Goal: Transaction & Acquisition: Obtain resource

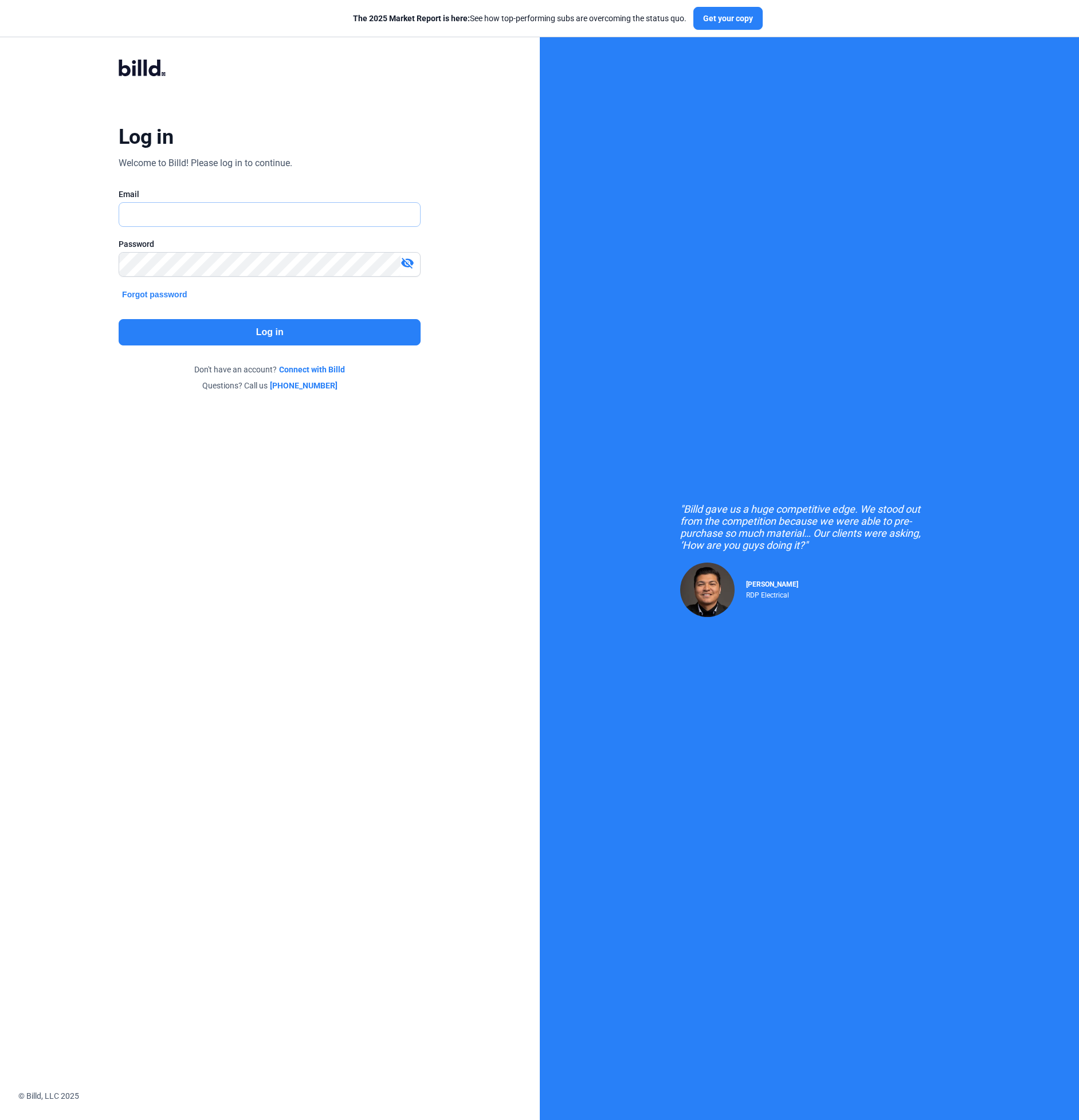
type input "[PERSON_NAME][EMAIL_ADDRESS][DOMAIN_NAME]"
click at [168, 331] on button "Log in" at bounding box center [269, 332] width 302 height 26
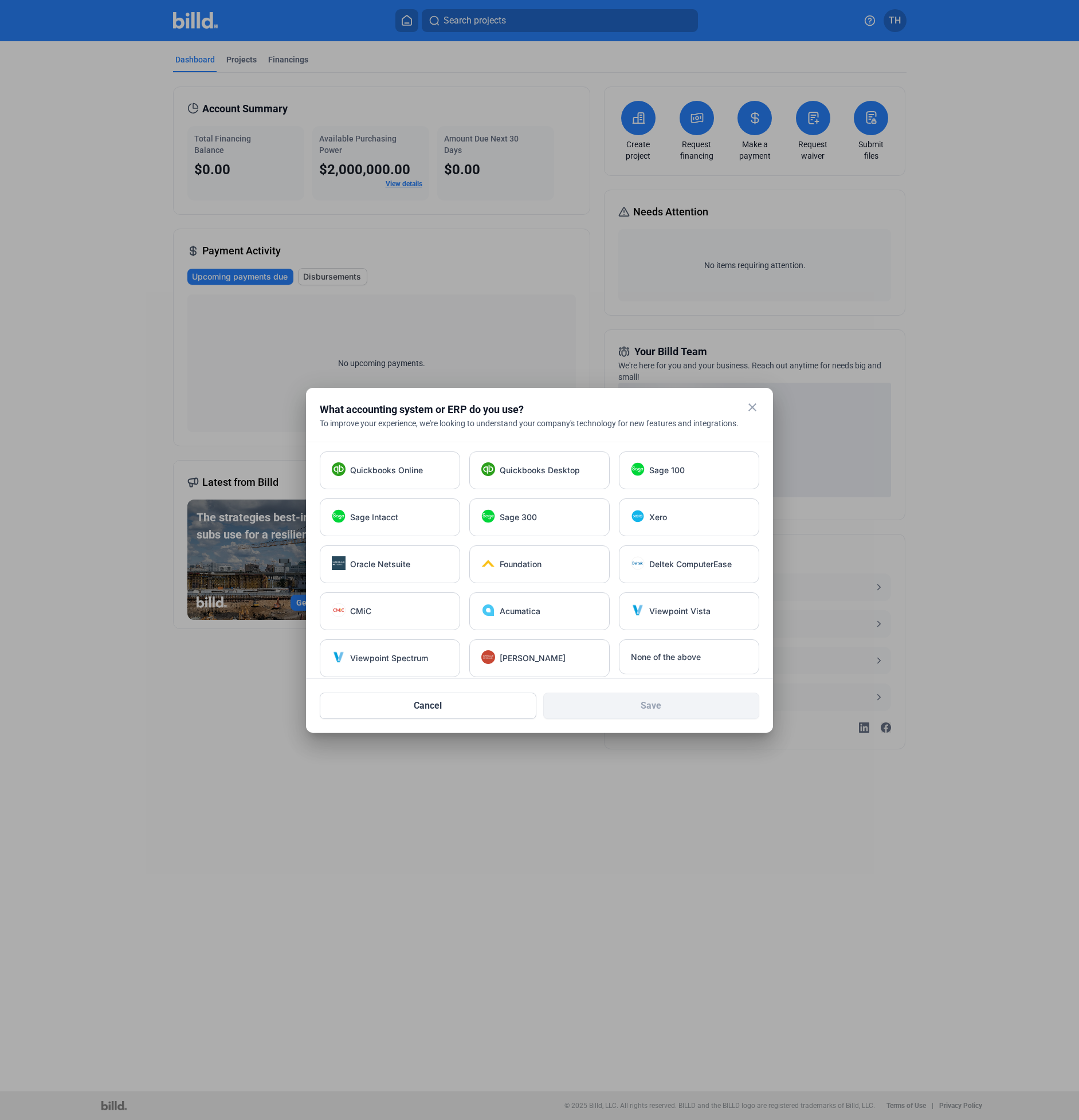
click at [752, 411] on mat-icon "close" at bounding box center [752, 408] width 14 height 14
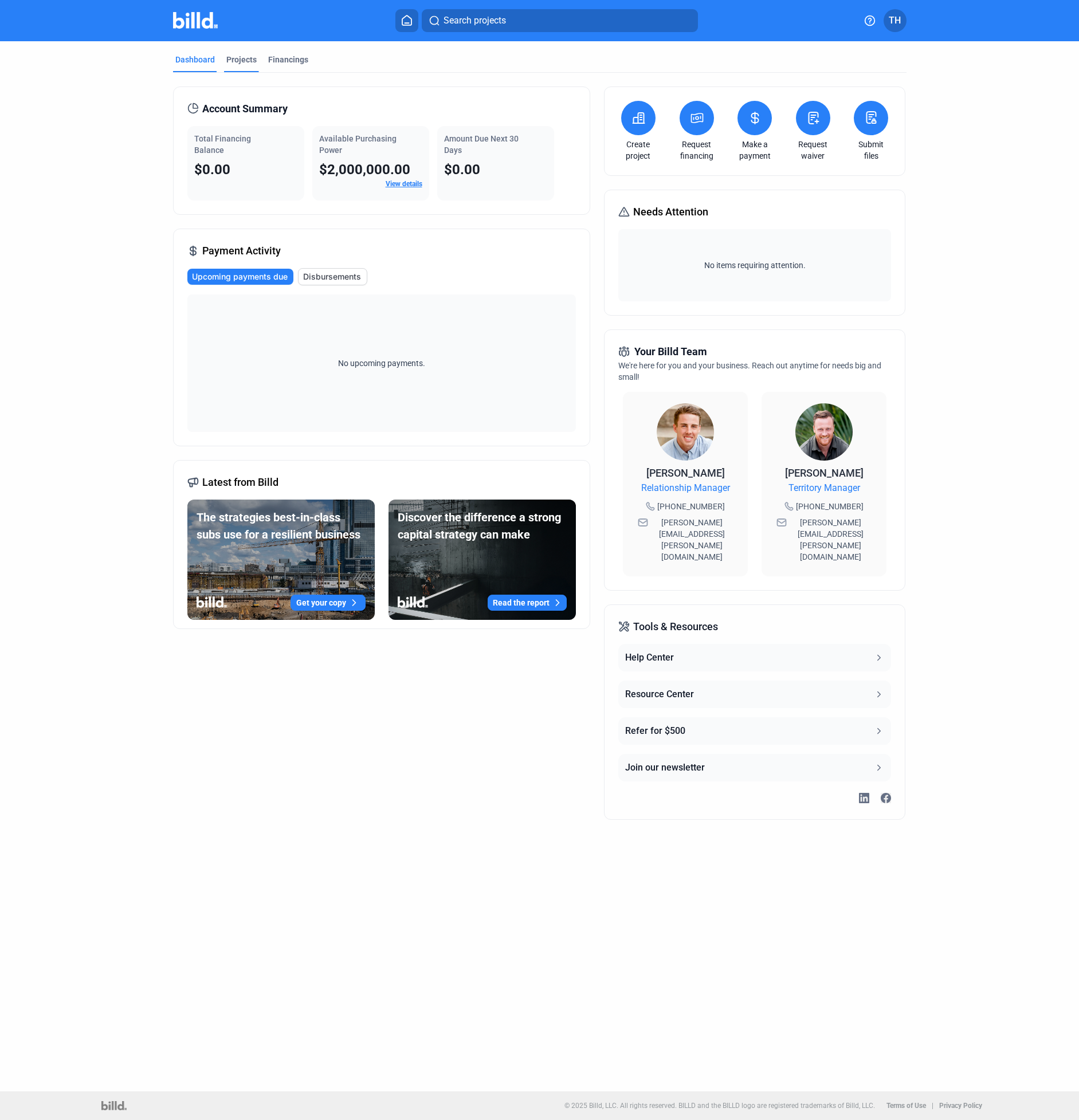
click at [242, 54] on div "Projects" at bounding box center [241, 60] width 30 height 11
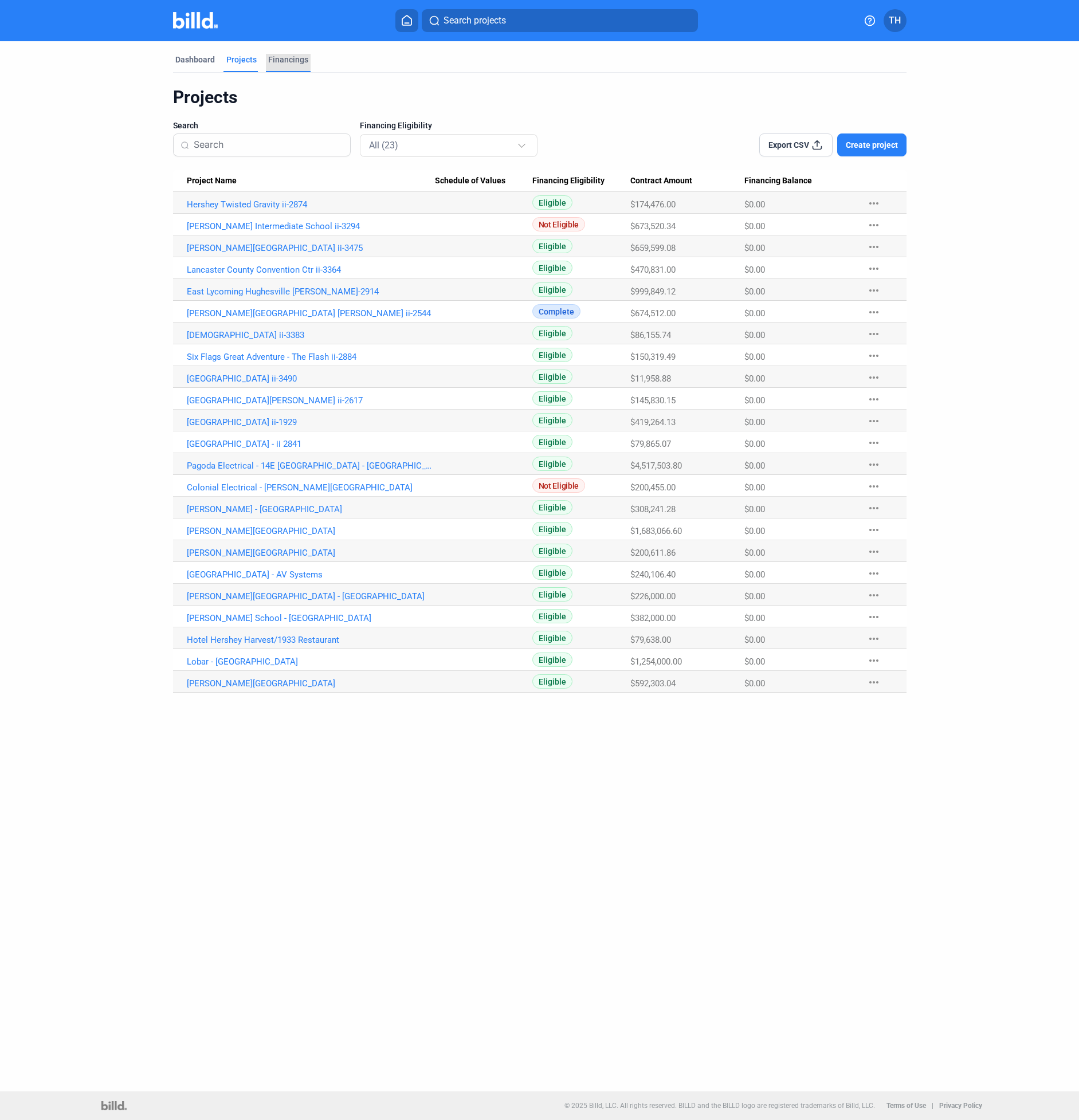
click at [284, 60] on div "Financings" at bounding box center [288, 60] width 40 height 11
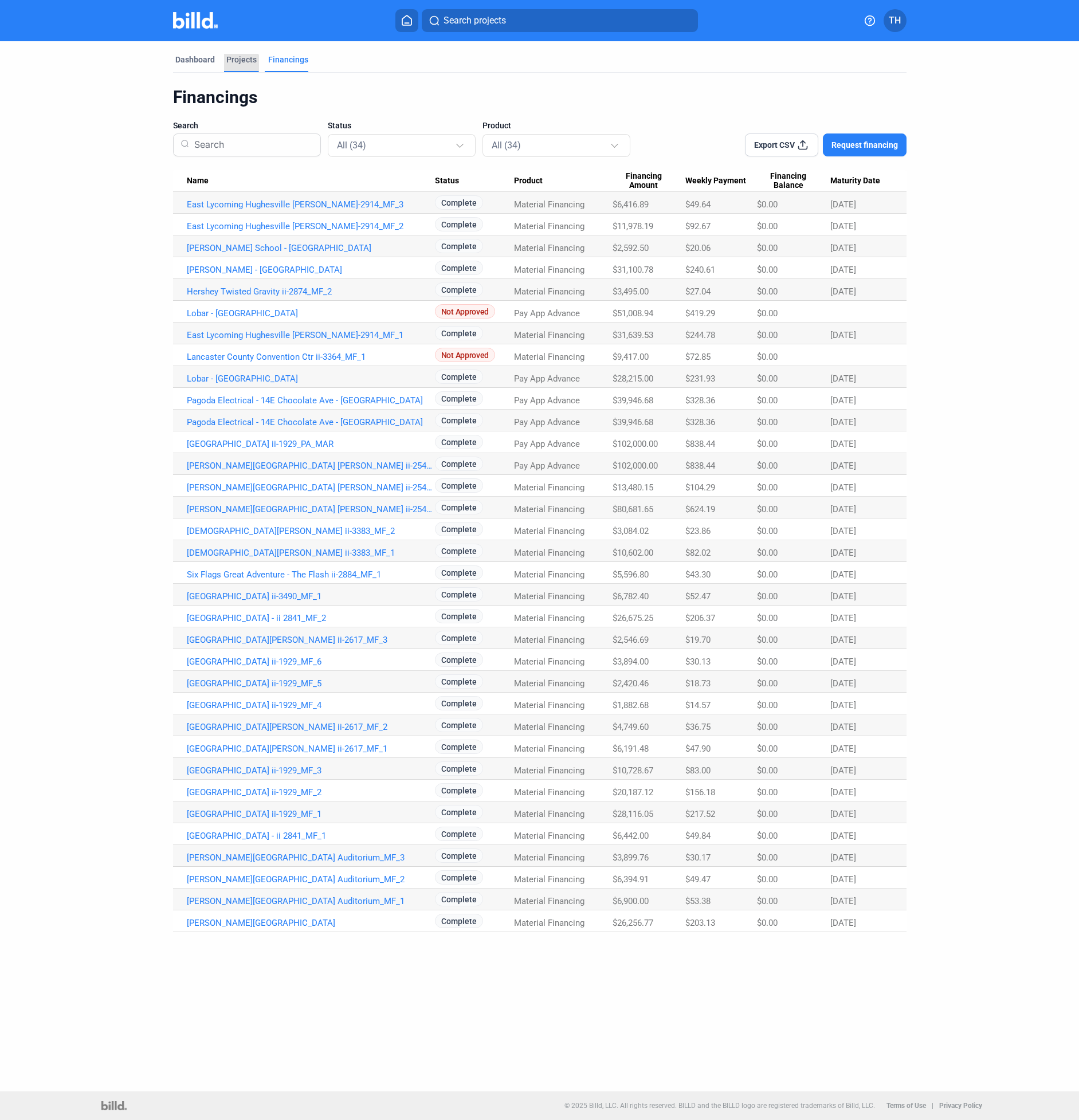
click at [237, 64] on div "Projects" at bounding box center [241, 60] width 30 height 11
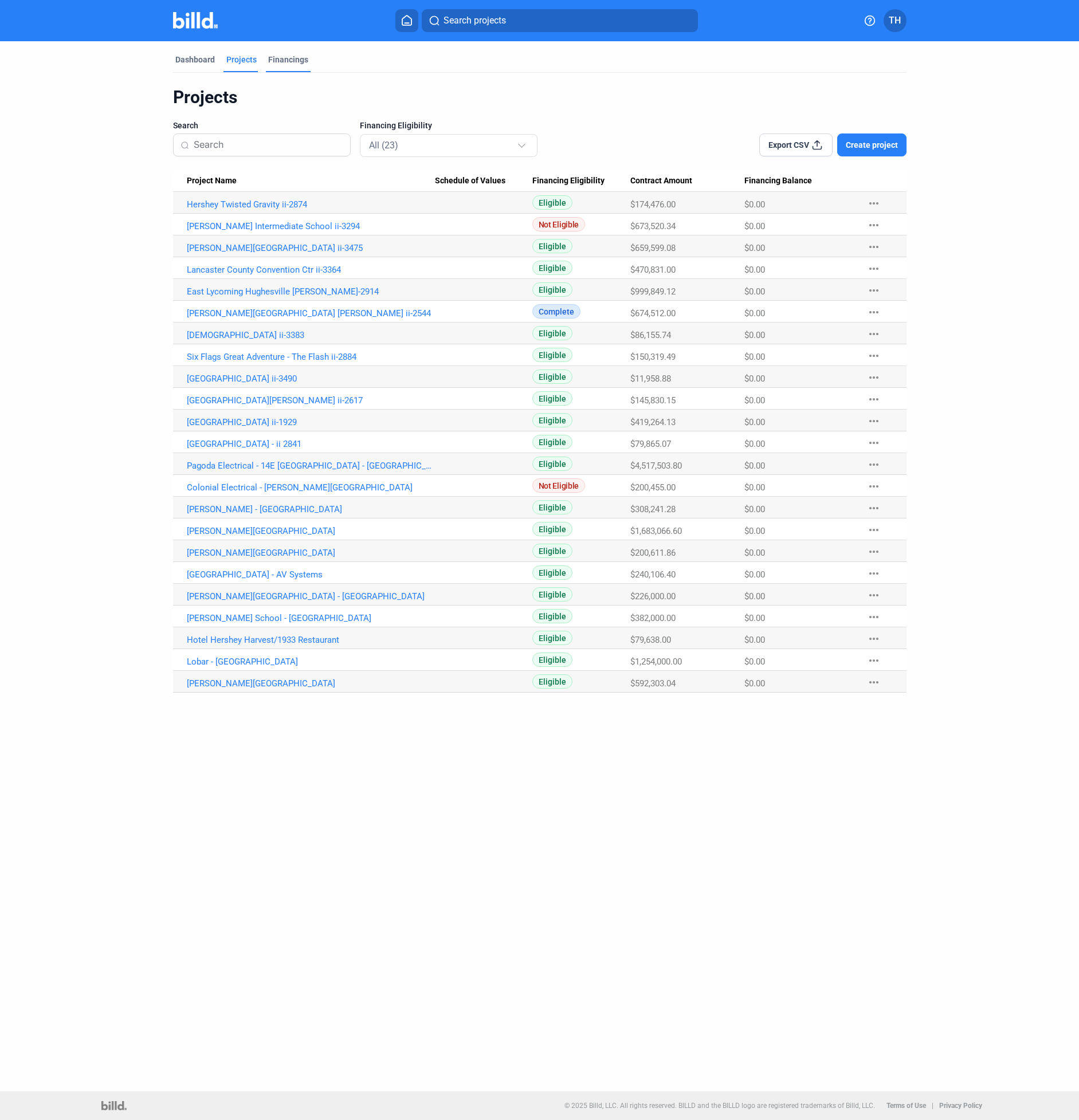
click at [283, 64] on div "Financings" at bounding box center [288, 60] width 40 height 11
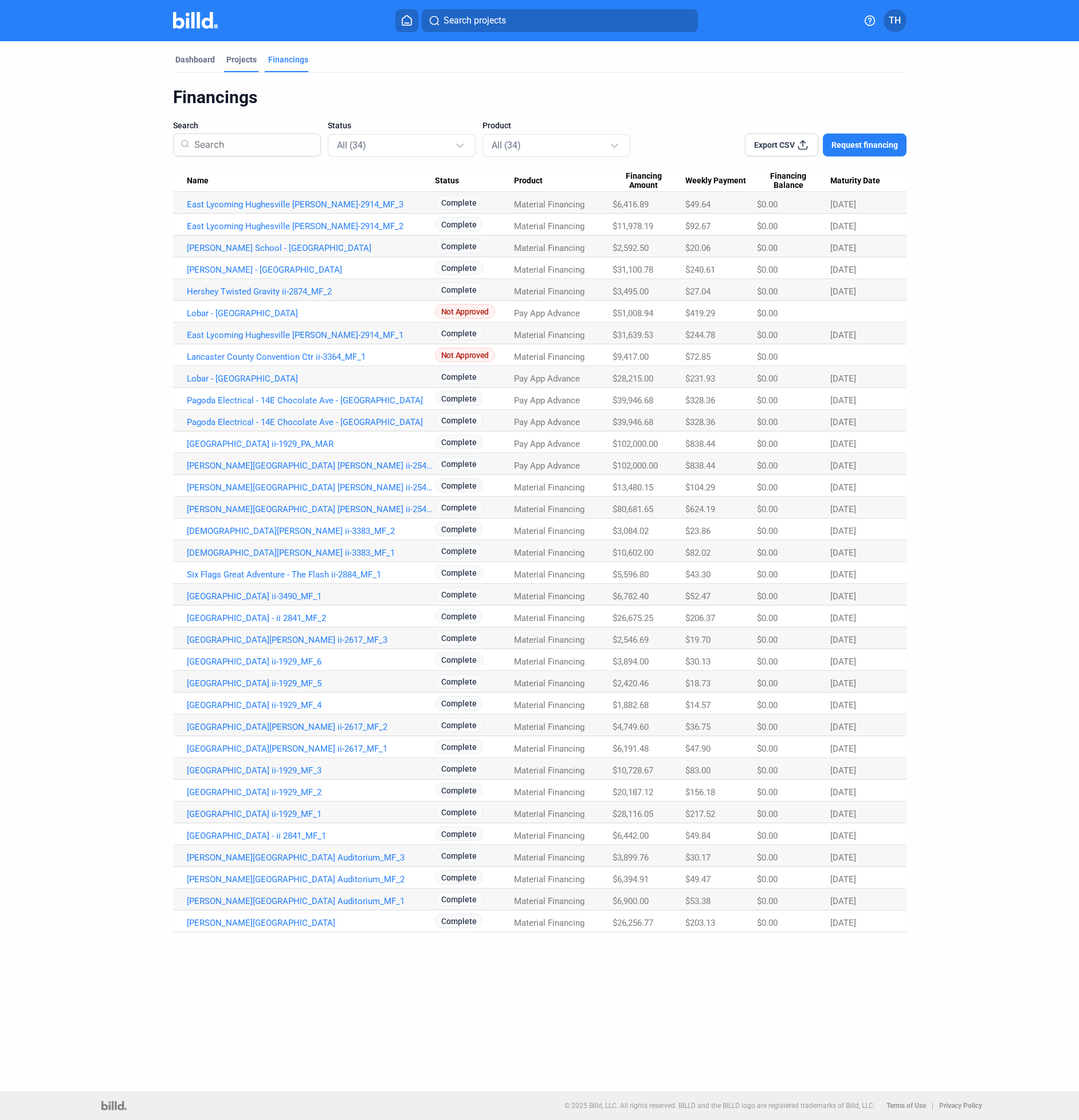
click at [243, 58] on div "Projects" at bounding box center [241, 60] width 30 height 11
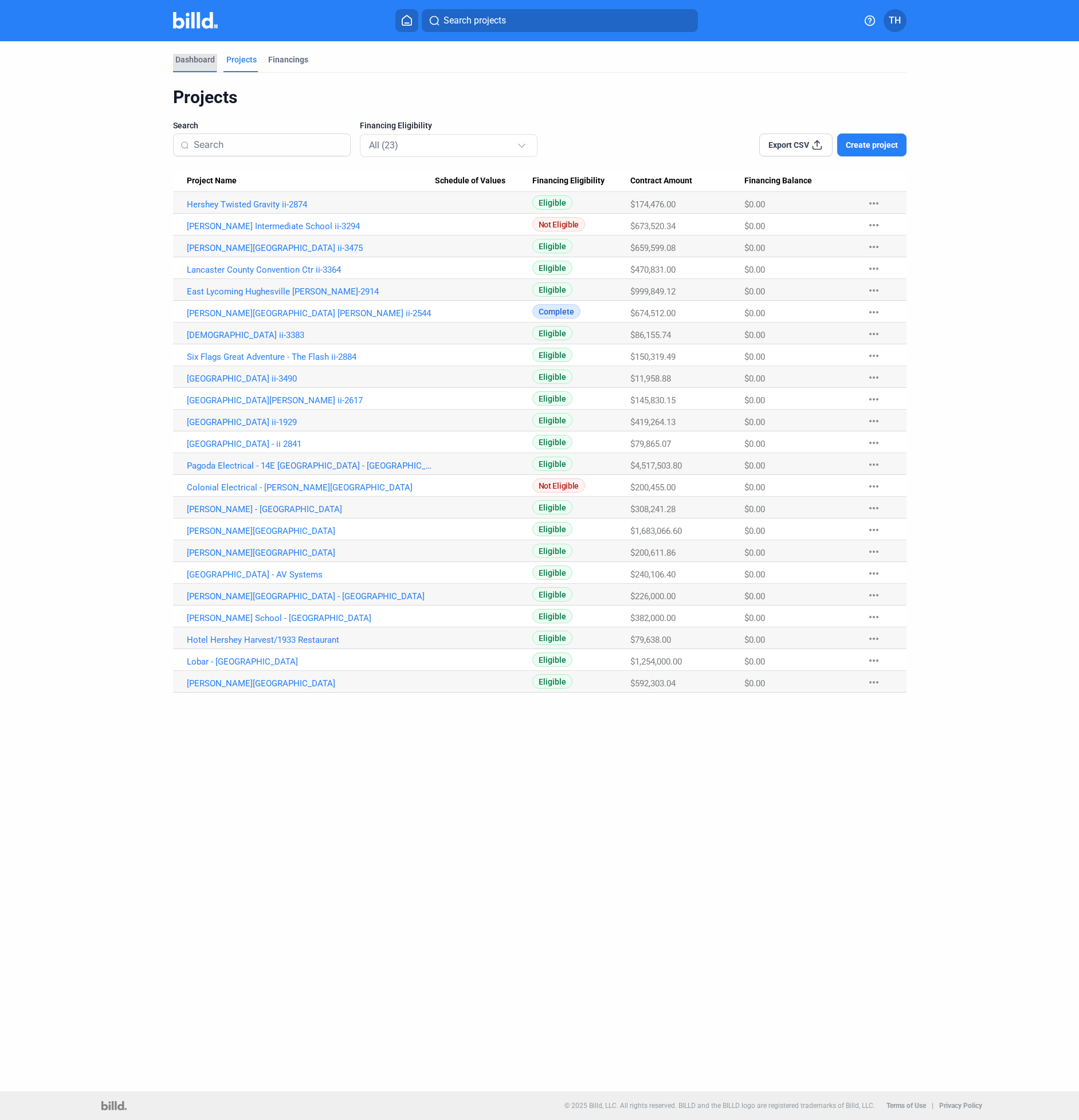
click at [204, 59] on div "Dashboard" at bounding box center [195, 60] width 40 height 11
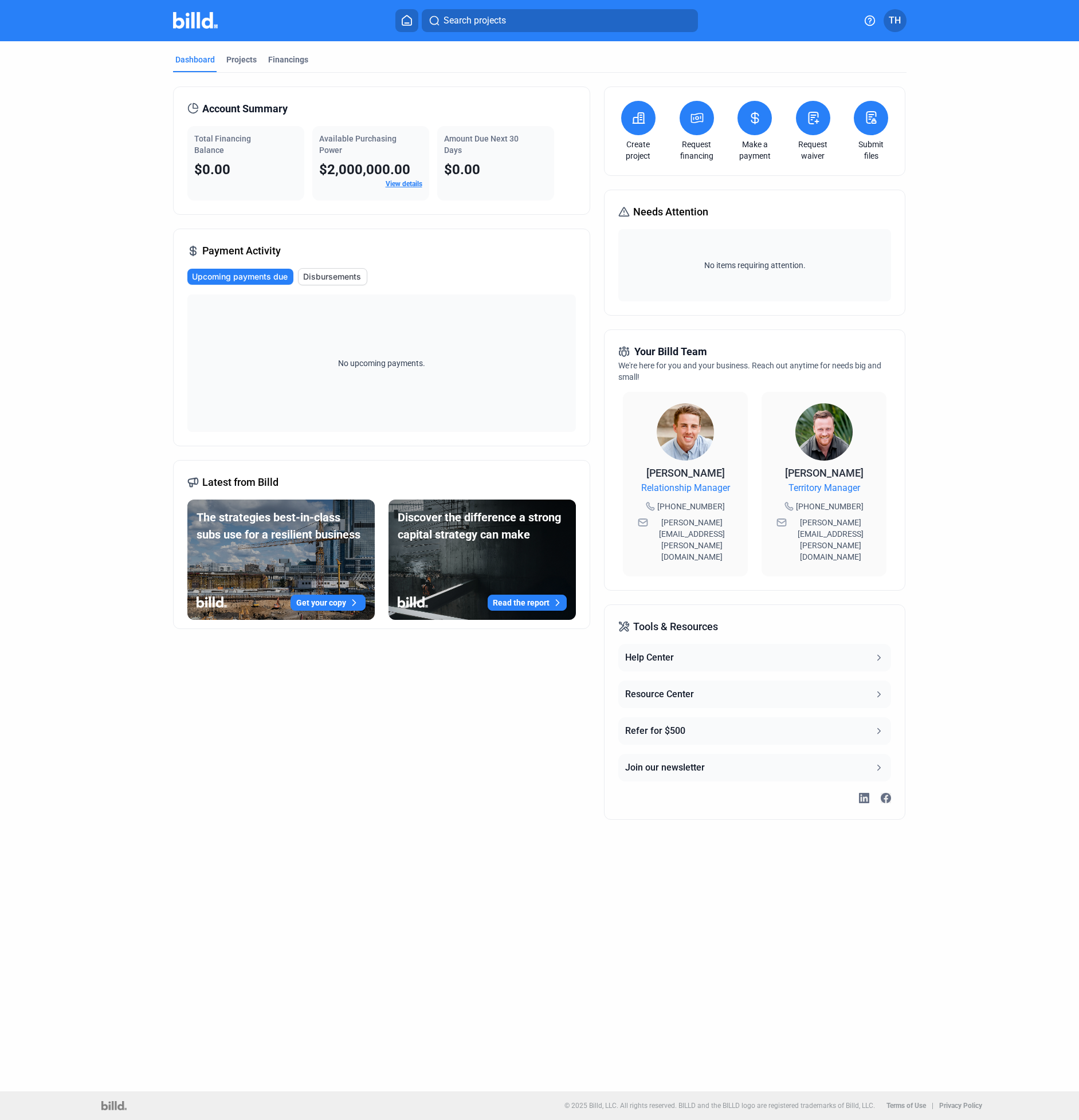
click at [406, 19] on icon at bounding box center [407, 20] width 11 height 11
click at [236, 59] on div "Projects" at bounding box center [241, 60] width 30 height 11
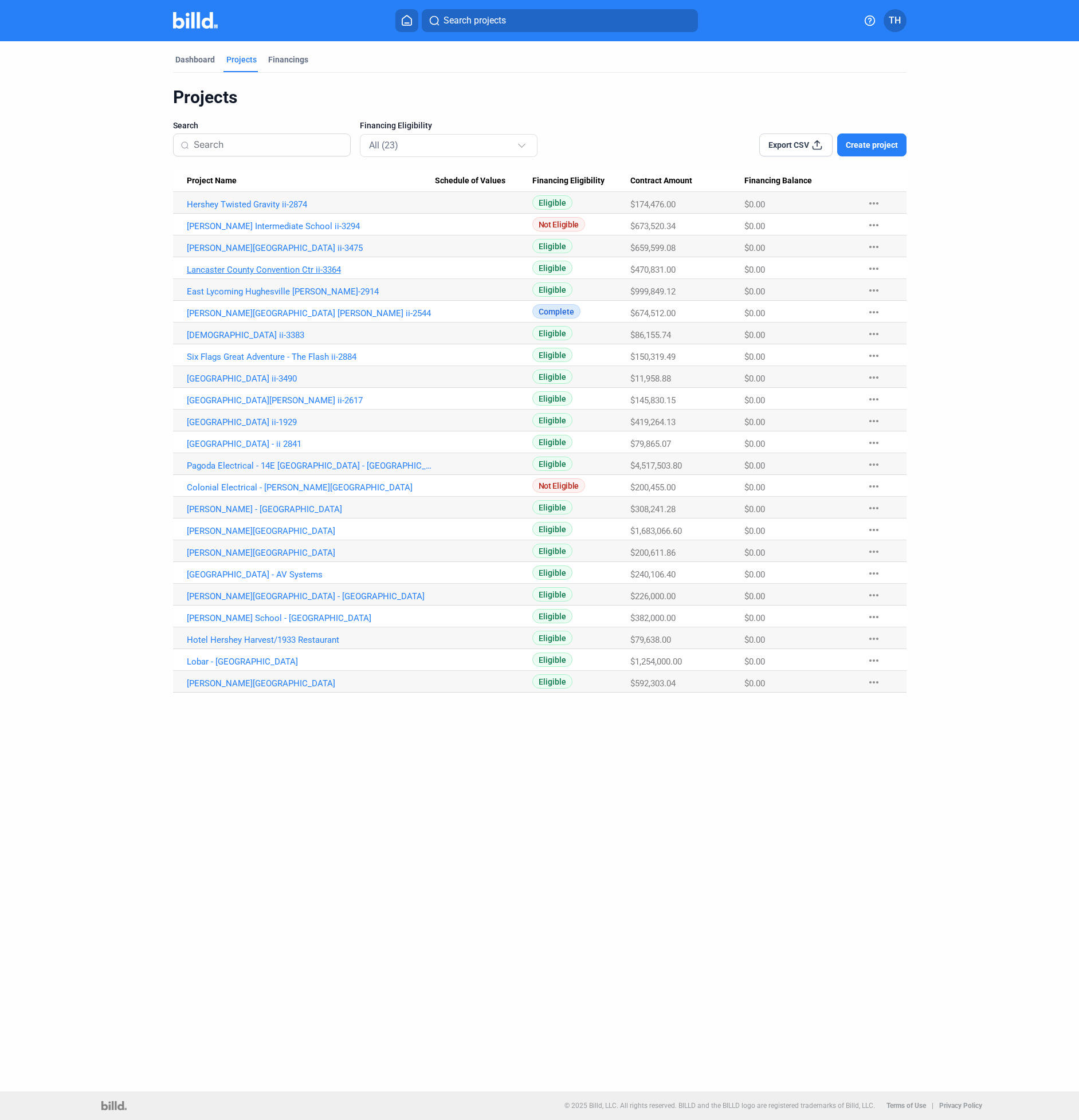
click at [307, 272] on link "Lancaster County Convention Ctr ii-3364" at bounding box center [311, 270] width 248 height 10
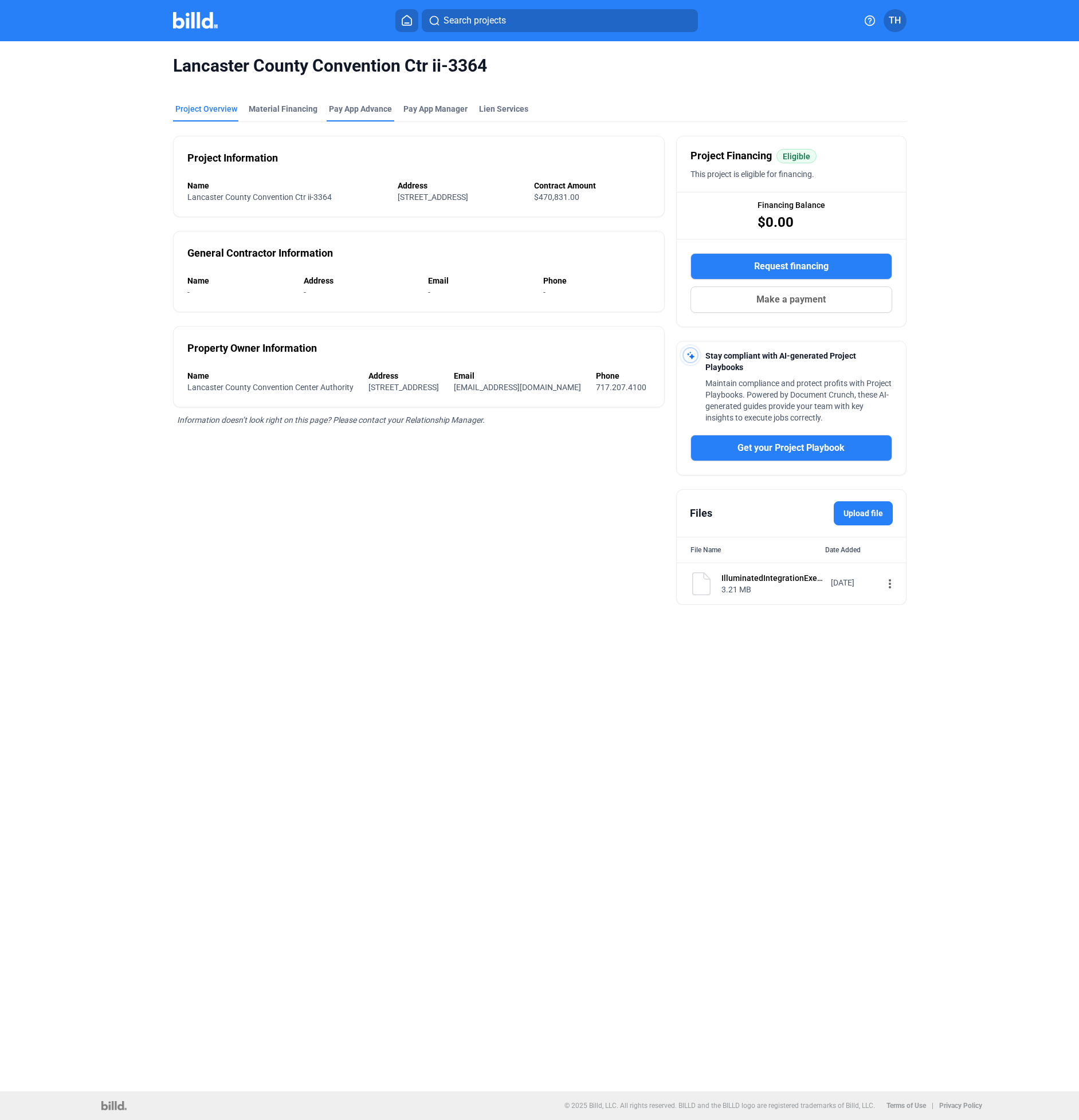
click at [359, 110] on div "Pay App Advance" at bounding box center [361, 109] width 63 height 11
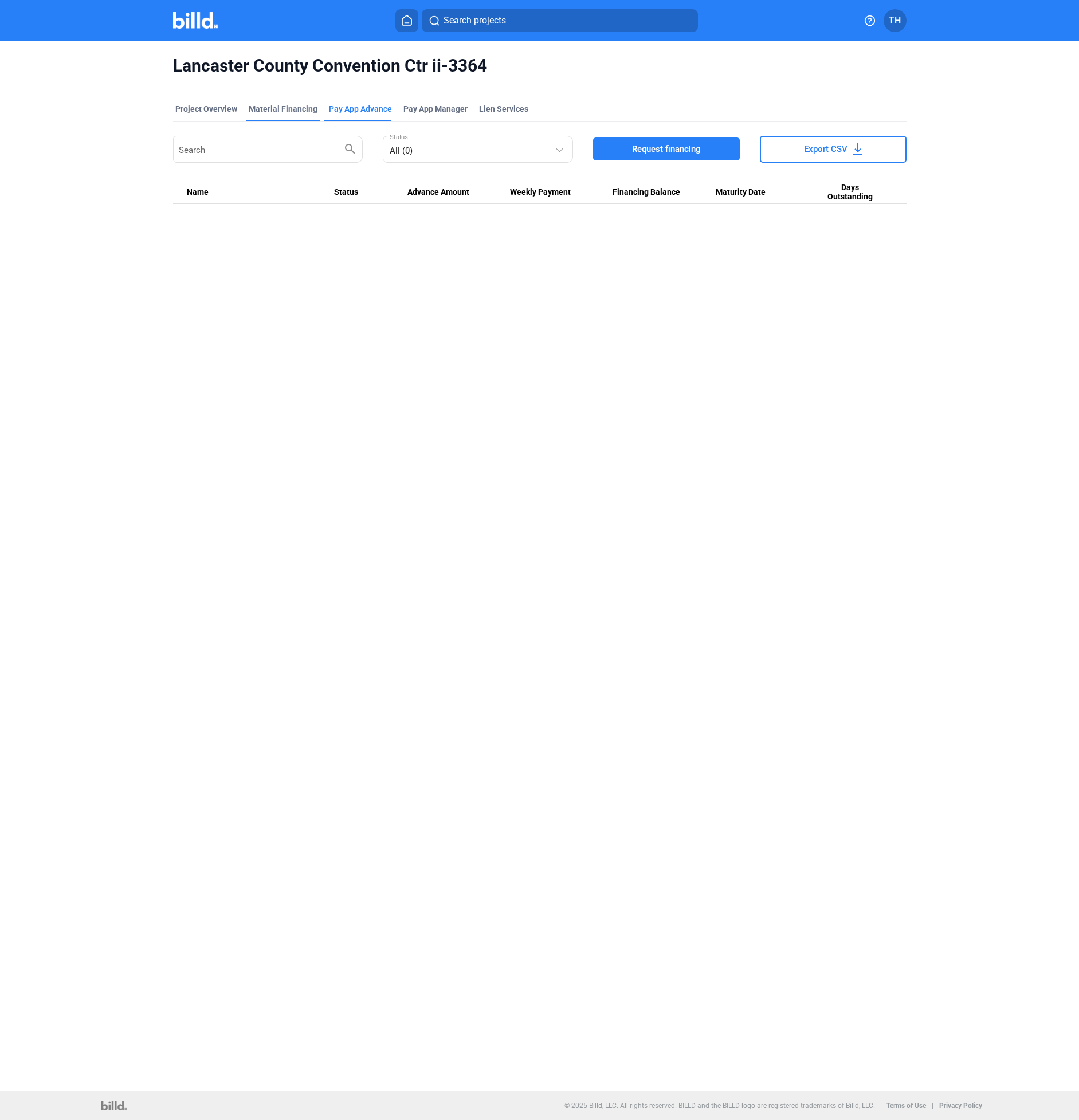
click at [287, 110] on div "Material Financing" at bounding box center [283, 109] width 69 height 11
click at [439, 111] on span "Pay App Manager" at bounding box center [436, 109] width 64 height 11
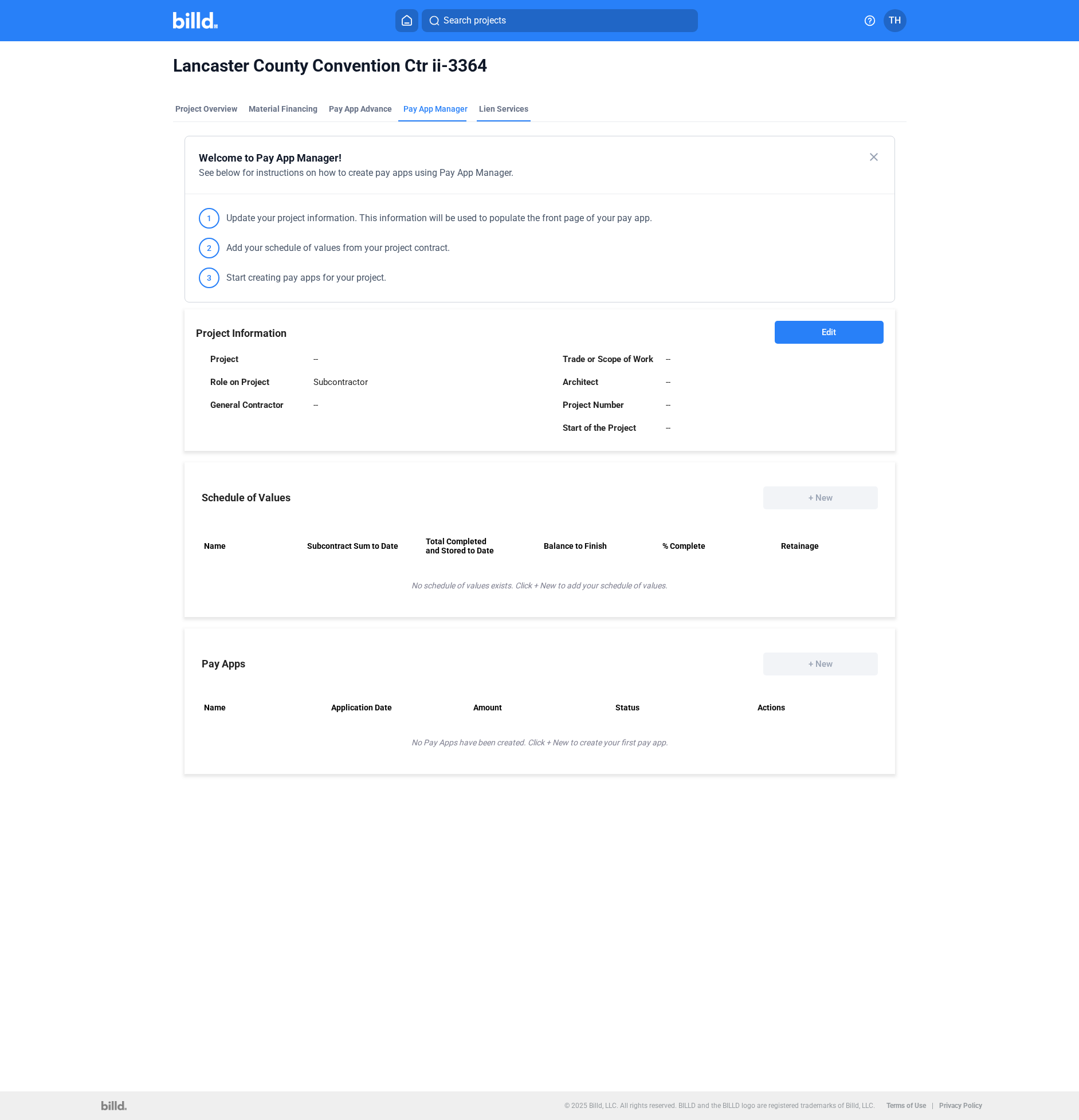
click at [517, 112] on div "Lien Services" at bounding box center [504, 109] width 49 height 11
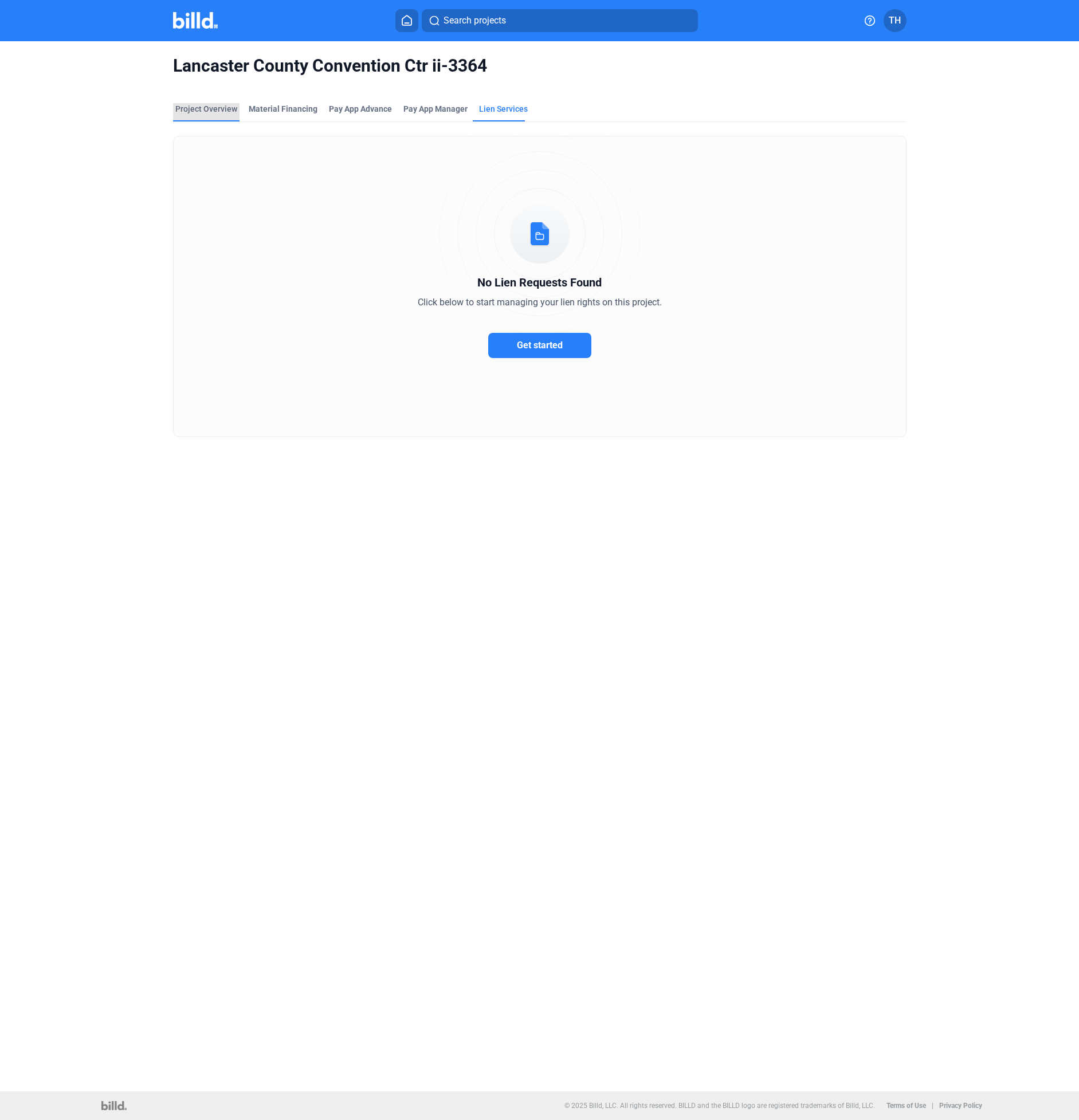
click at [220, 107] on div "Project Overview" at bounding box center [206, 109] width 62 height 11
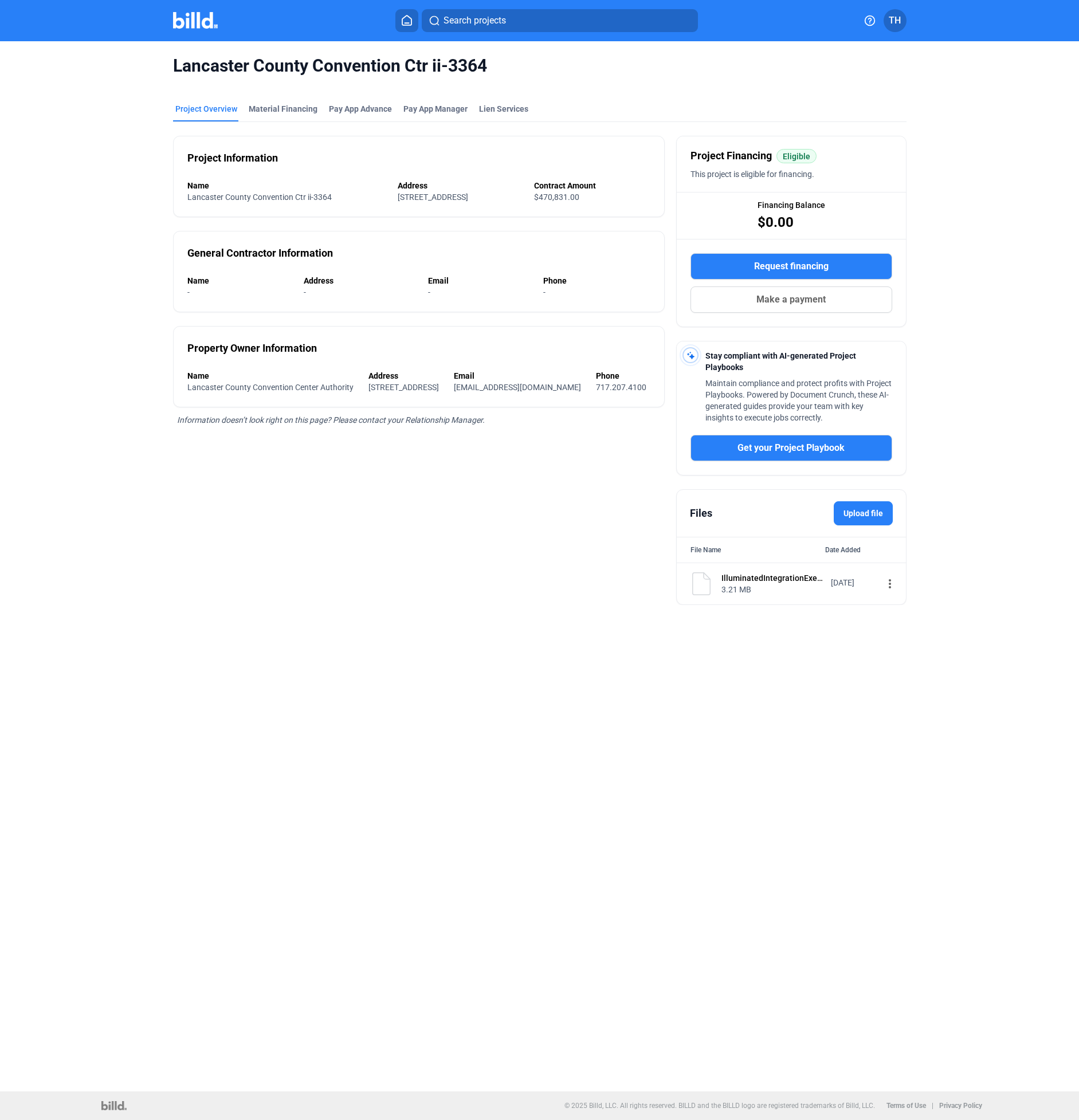
click at [701, 581] on img at bounding box center [701, 584] width 23 height 23
click at [883, 583] on mat-icon "more_vert" at bounding box center [890, 584] width 14 height 14
click at [916, 599] on div "View" at bounding box center [958, 605] width 142 height 28
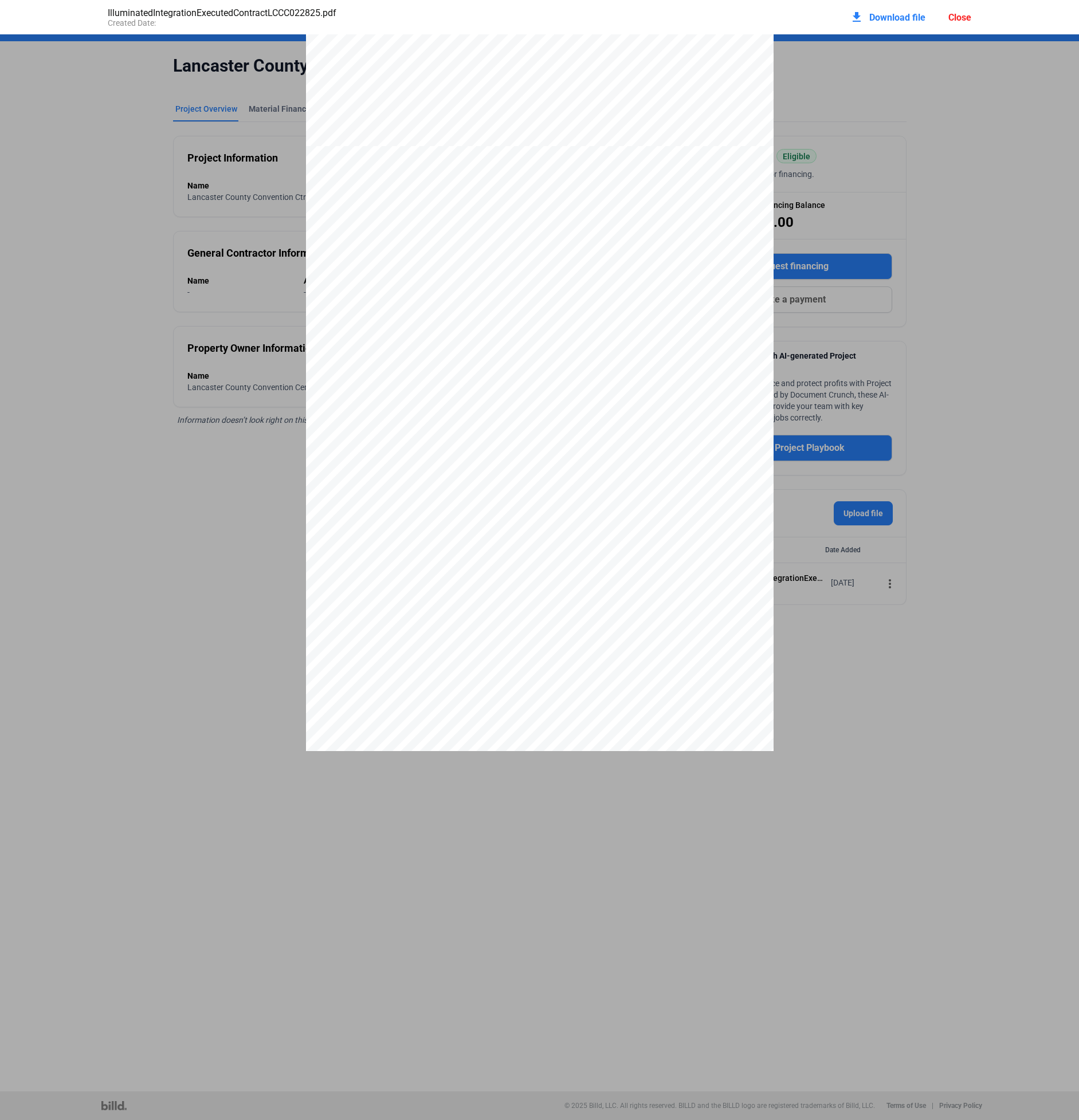
scroll to position [20072, 0]
click at [952, 16] on div "Close" at bounding box center [960, 17] width 23 height 11
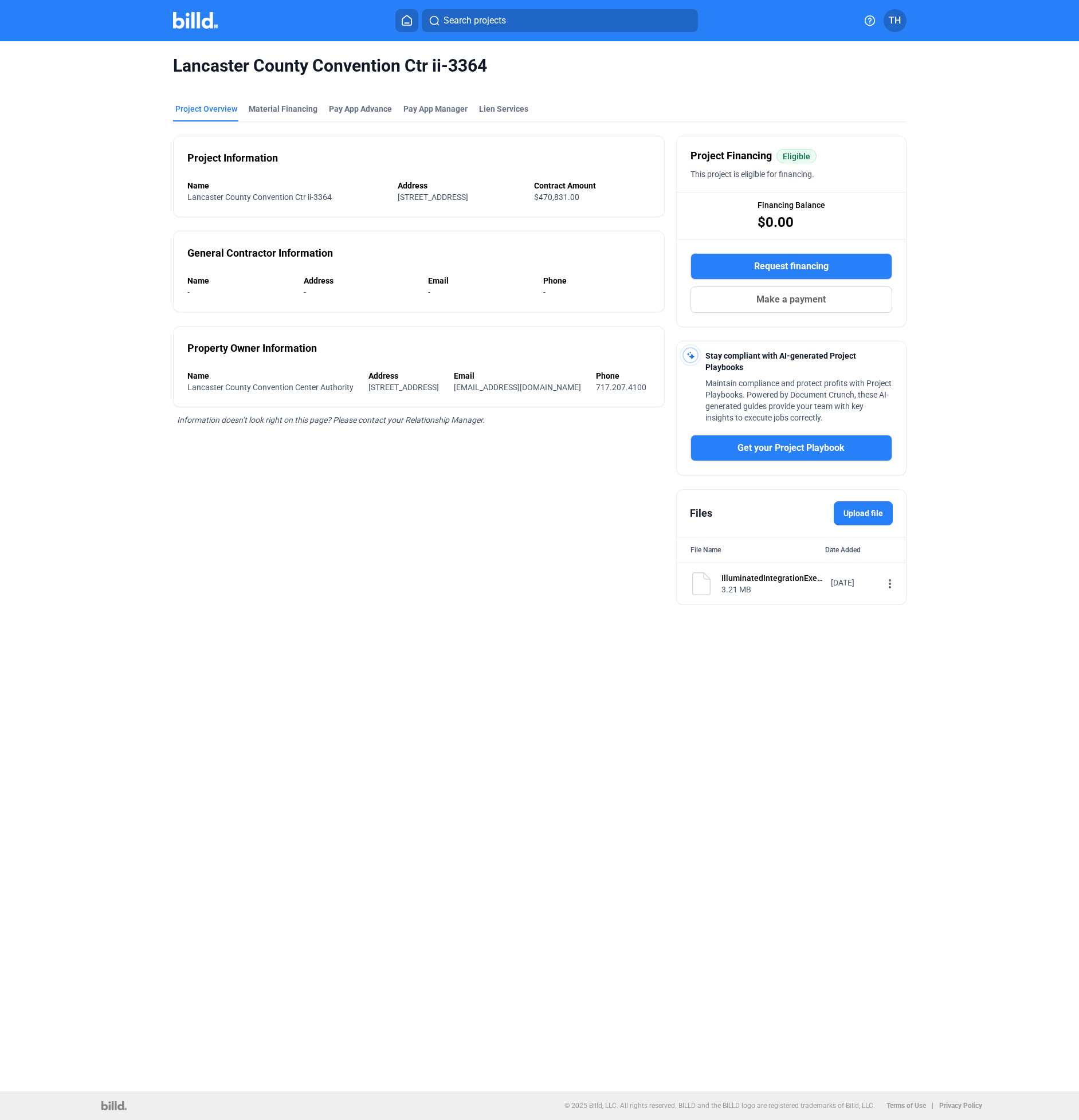
click at [191, 22] on img at bounding box center [196, 20] width 45 height 17
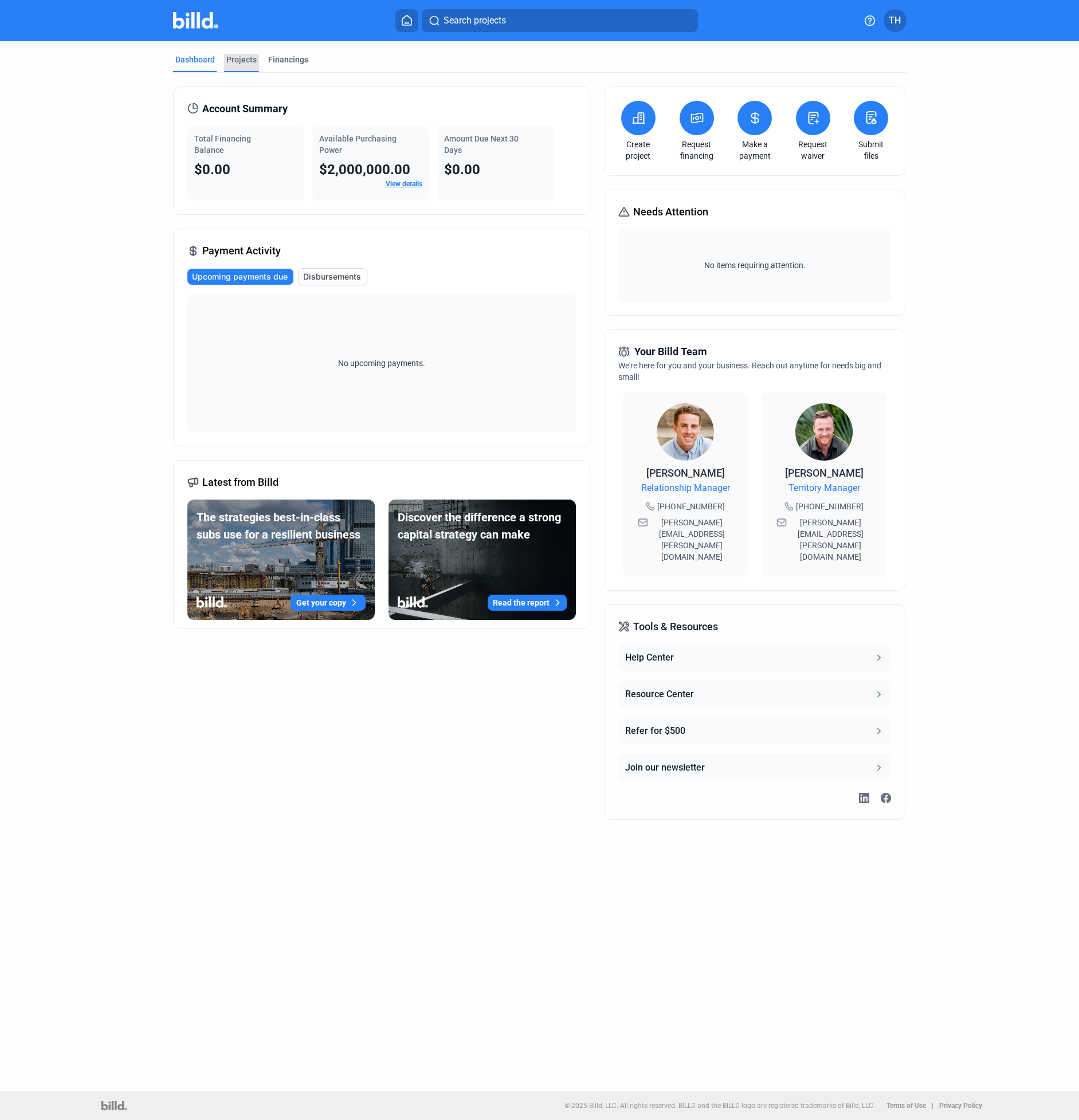
click at [241, 64] on div "Projects" at bounding box center [241, 60] width 30 height 11
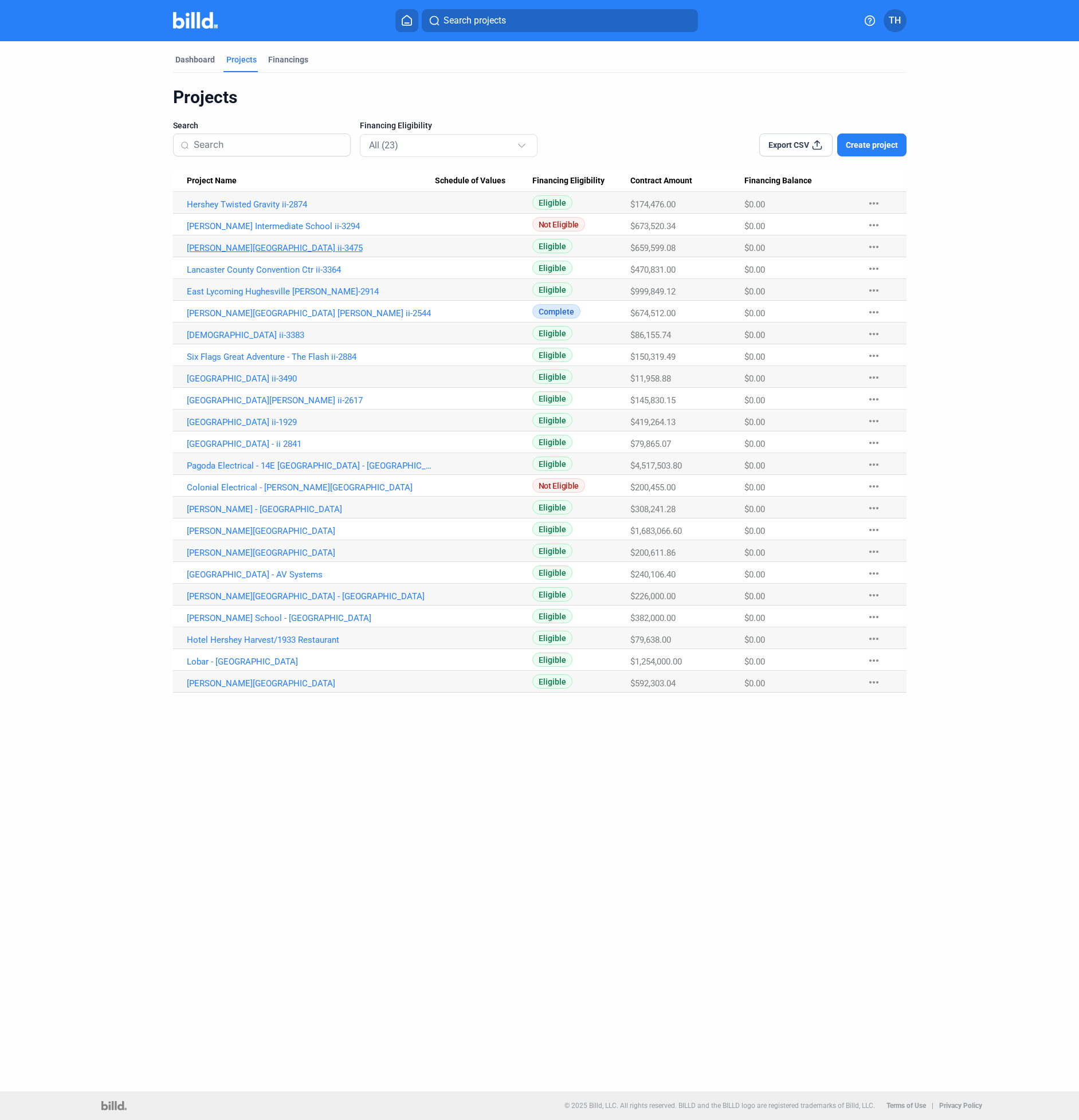
click at [295, 249] on link "[PERSON_NAME][GEOGRAPHIC_DATA] ii-3475" at bounding box center [311, 248] width 248 height 10
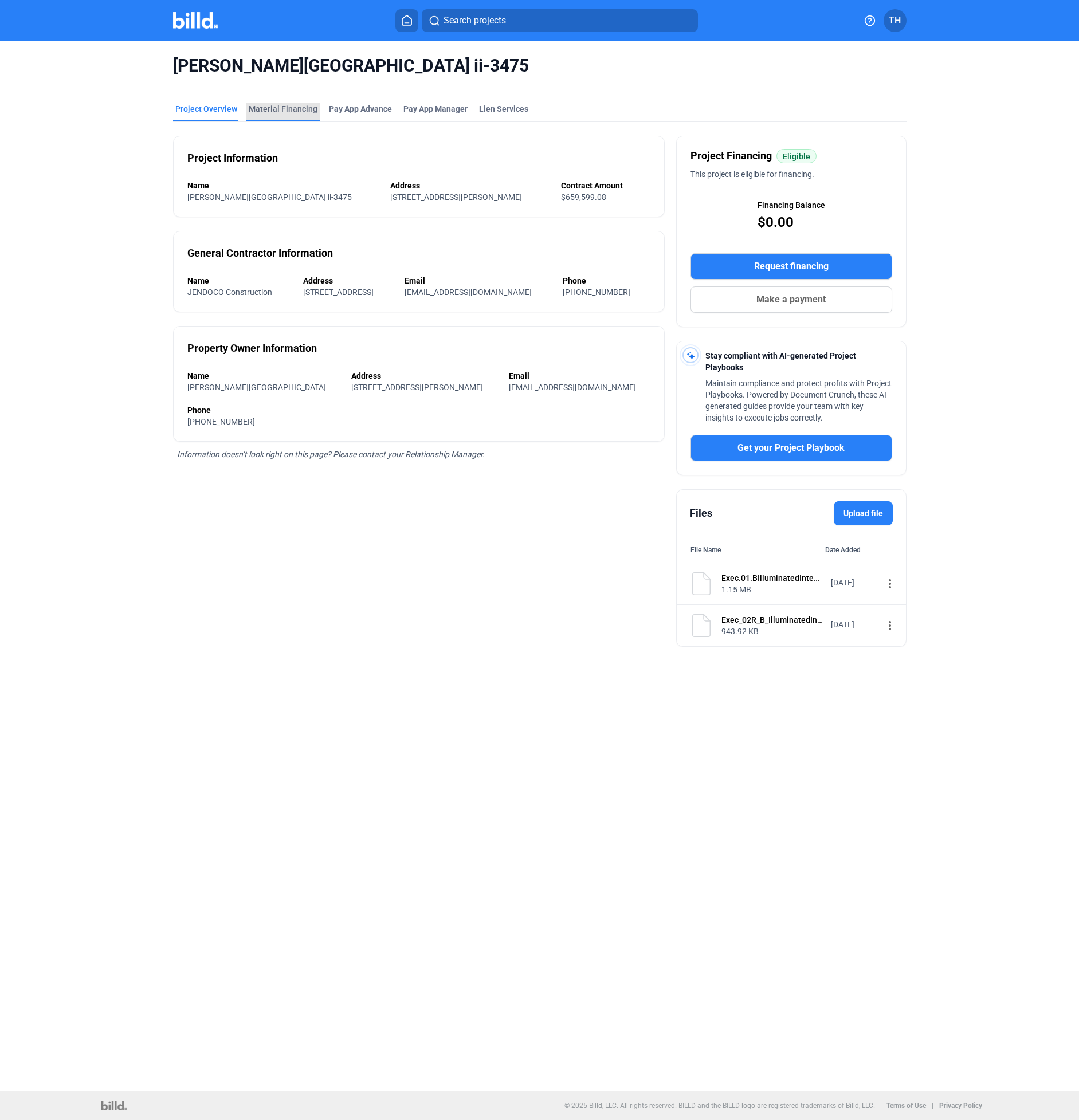
click at [296, 109] on div "Material Financing" at bounding box center [283, 109] width 69 height 11
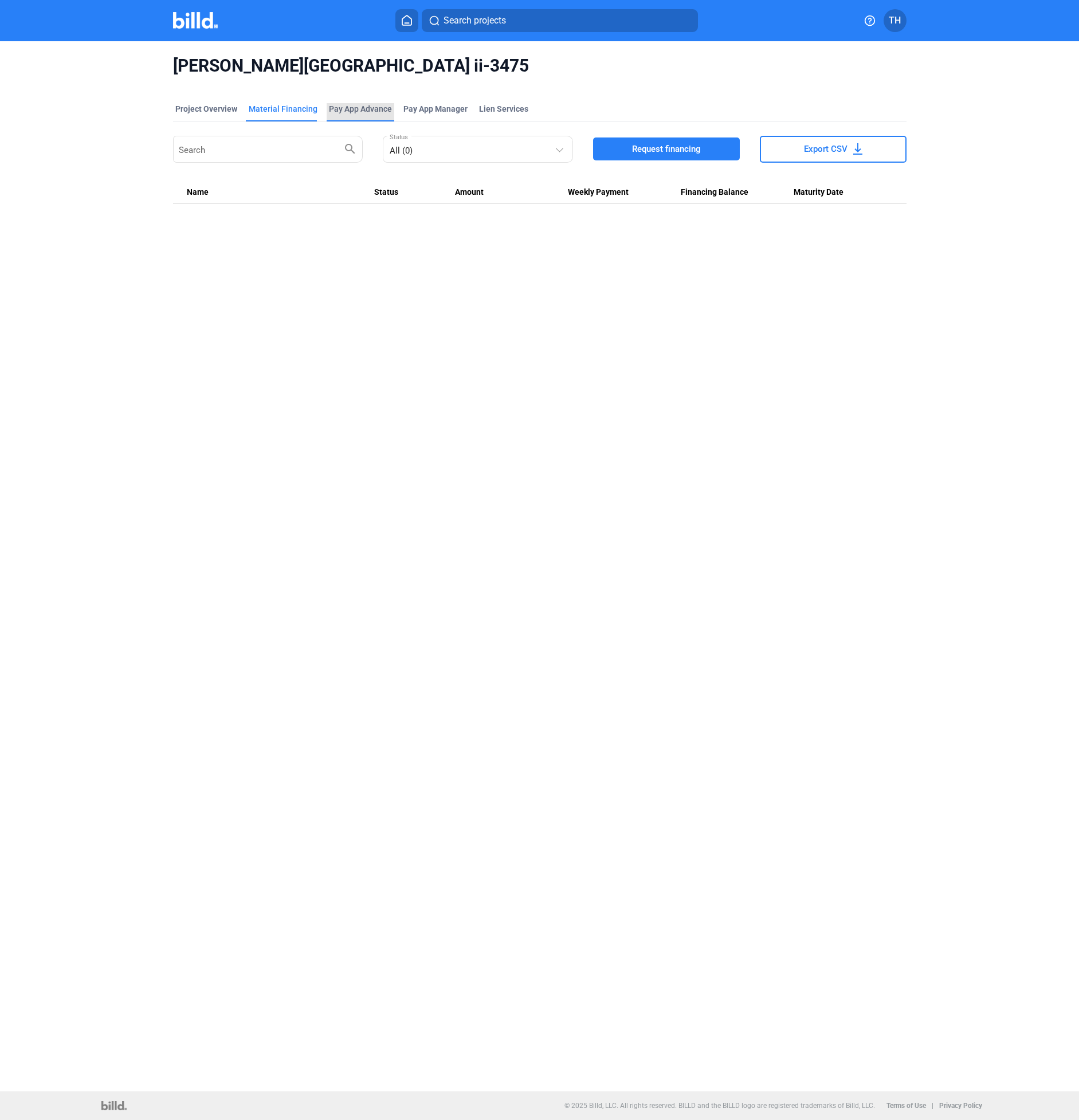
click at [372, 113] on div "Pay App Advance" at bounding box center [361, 109] width 63 height 11
click at [429, 108] on span "Pay App Manager" at bounding box center [436, 109] width 64 height 11
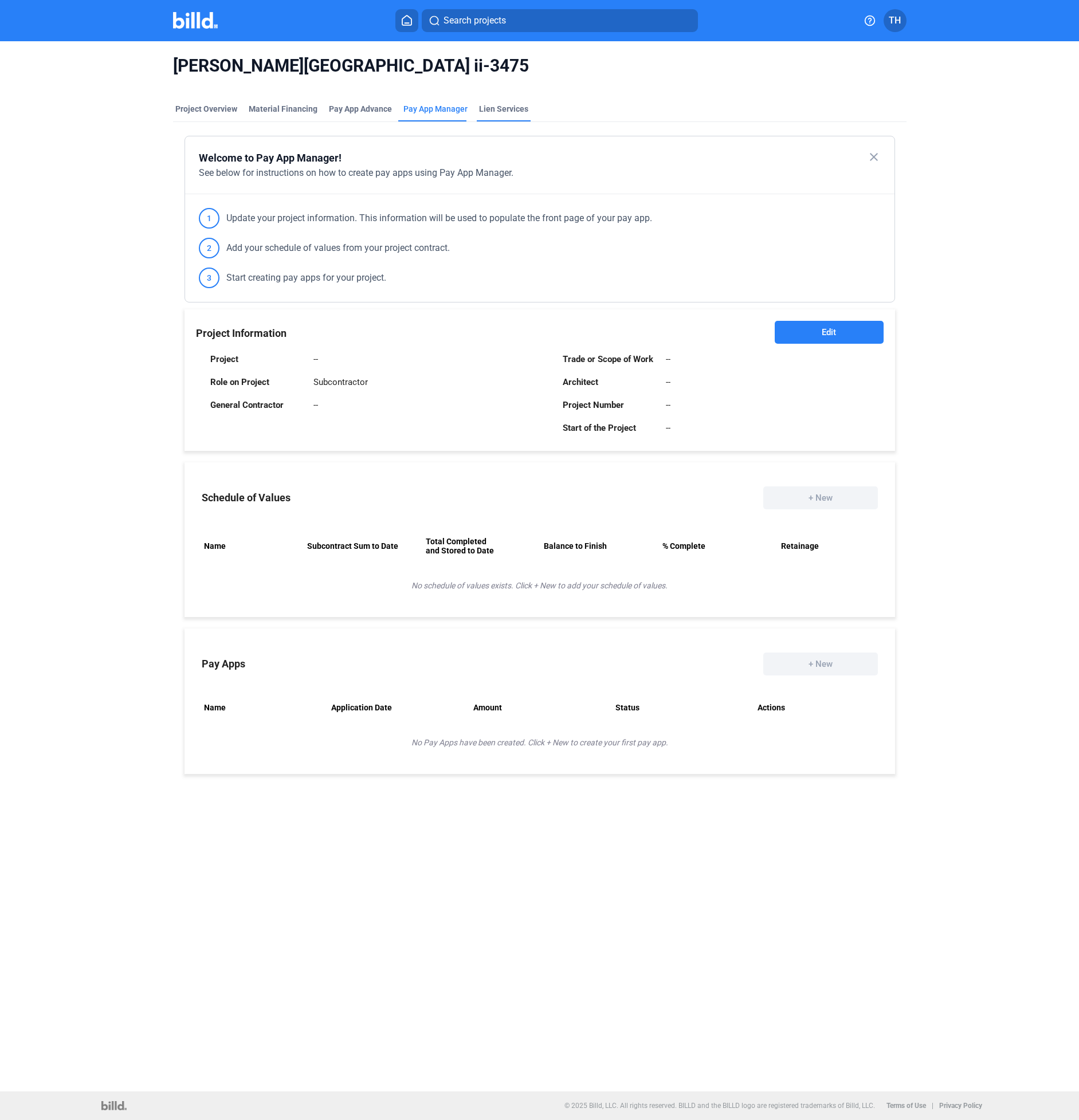
click at [500, 110] on div "Lien Services" at bounding box center [504, 109] width 49 height 11
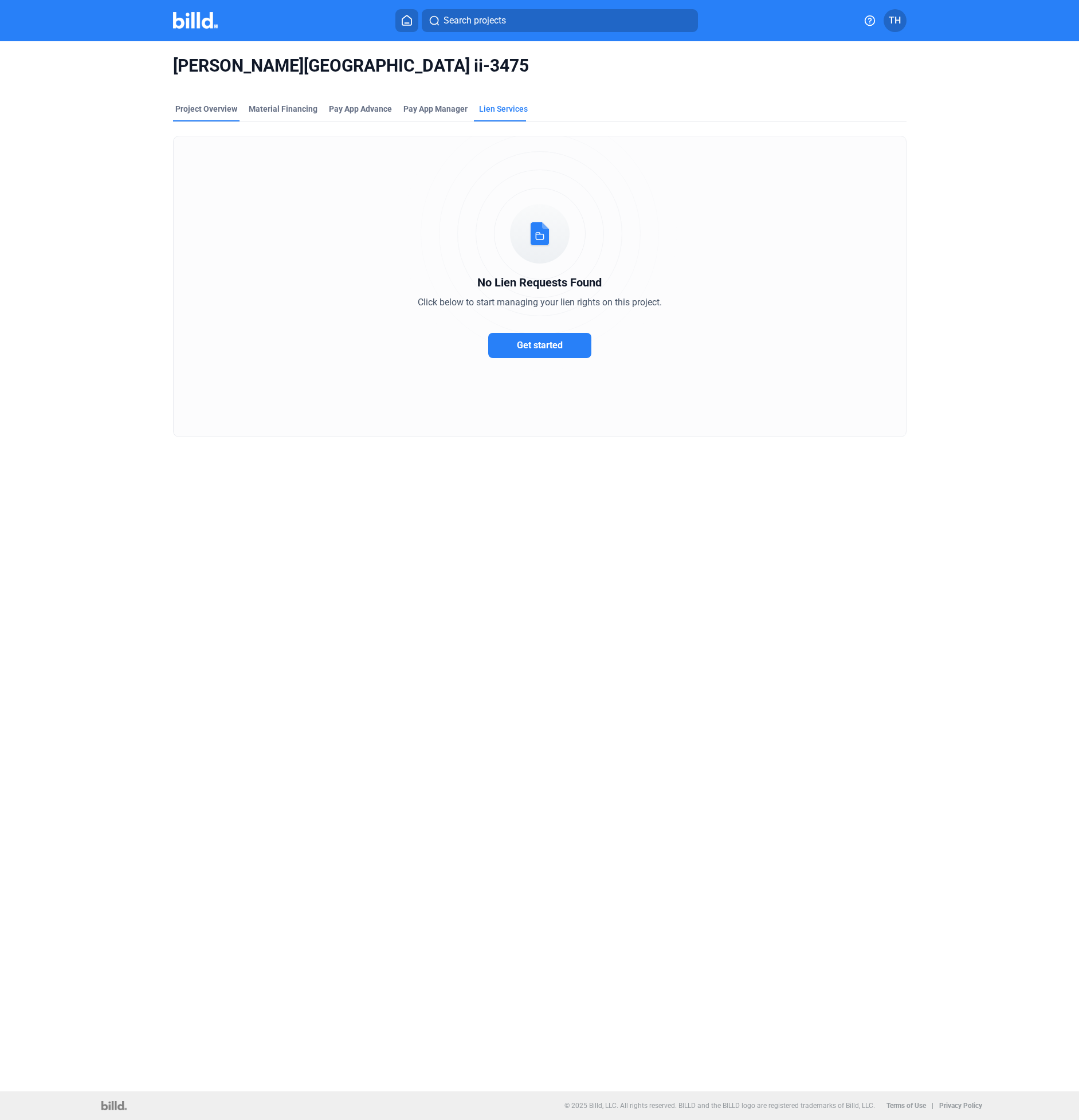
click at [215, 108] on div "Project Overview" at bounding box center [206, 109] width 62 height 11
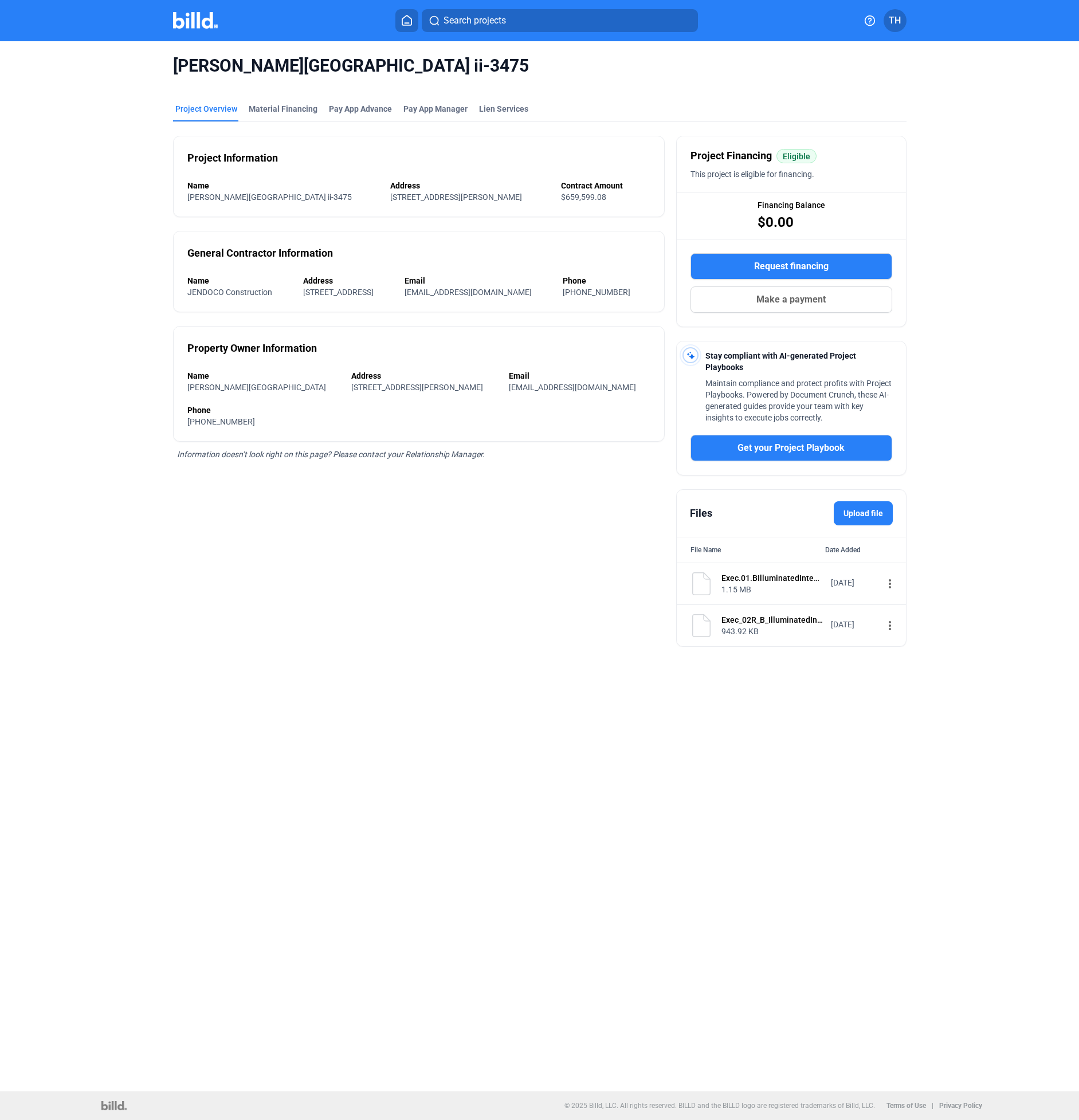
click at [884, 582] on mat-icon "more_vert" at bounding box center [890, 584] width 14 height 14
click at [904, 602] on div "View" at bounding box center [958, 605] width 142 height 28
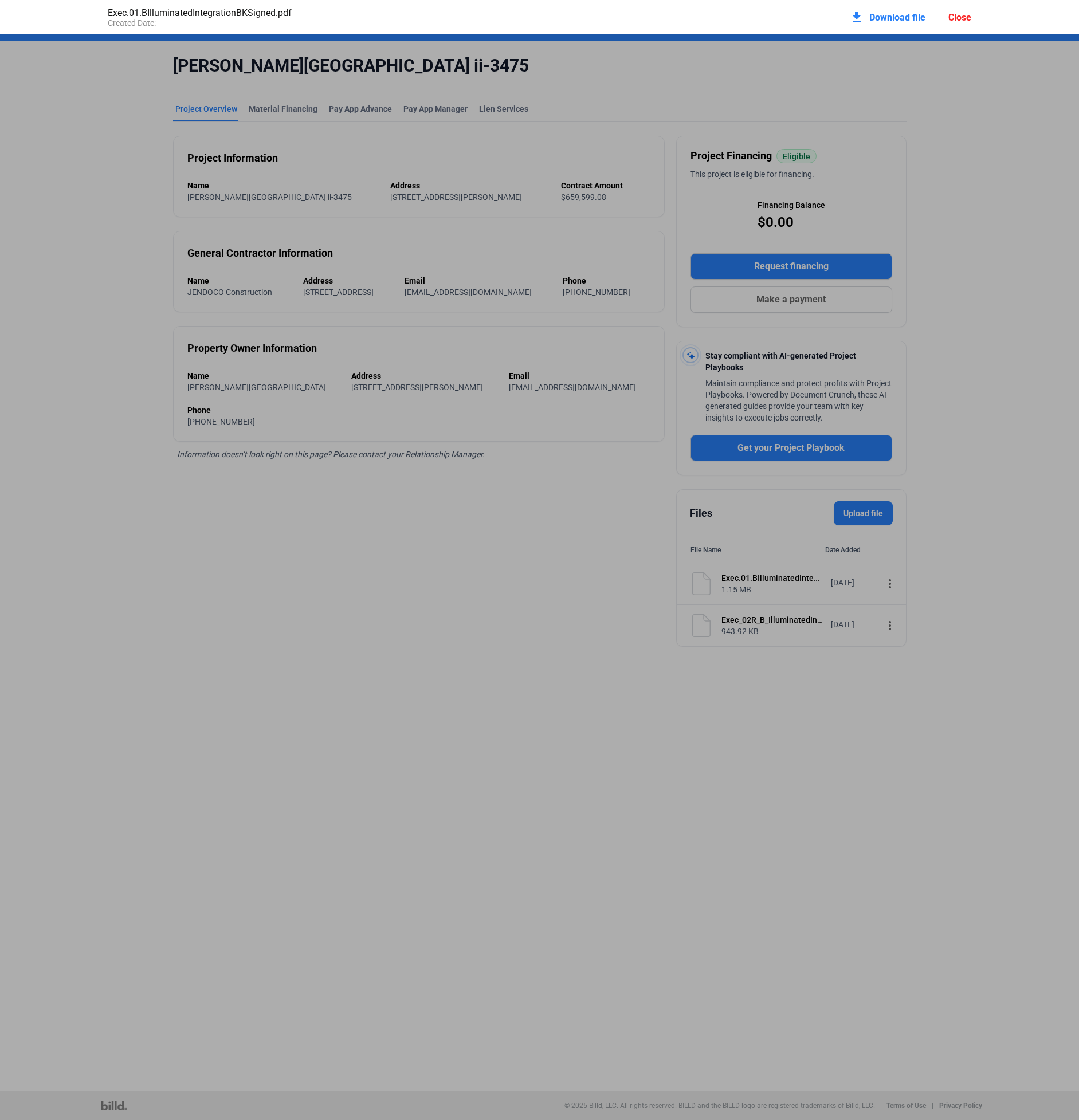
scroll to position [6, 0]
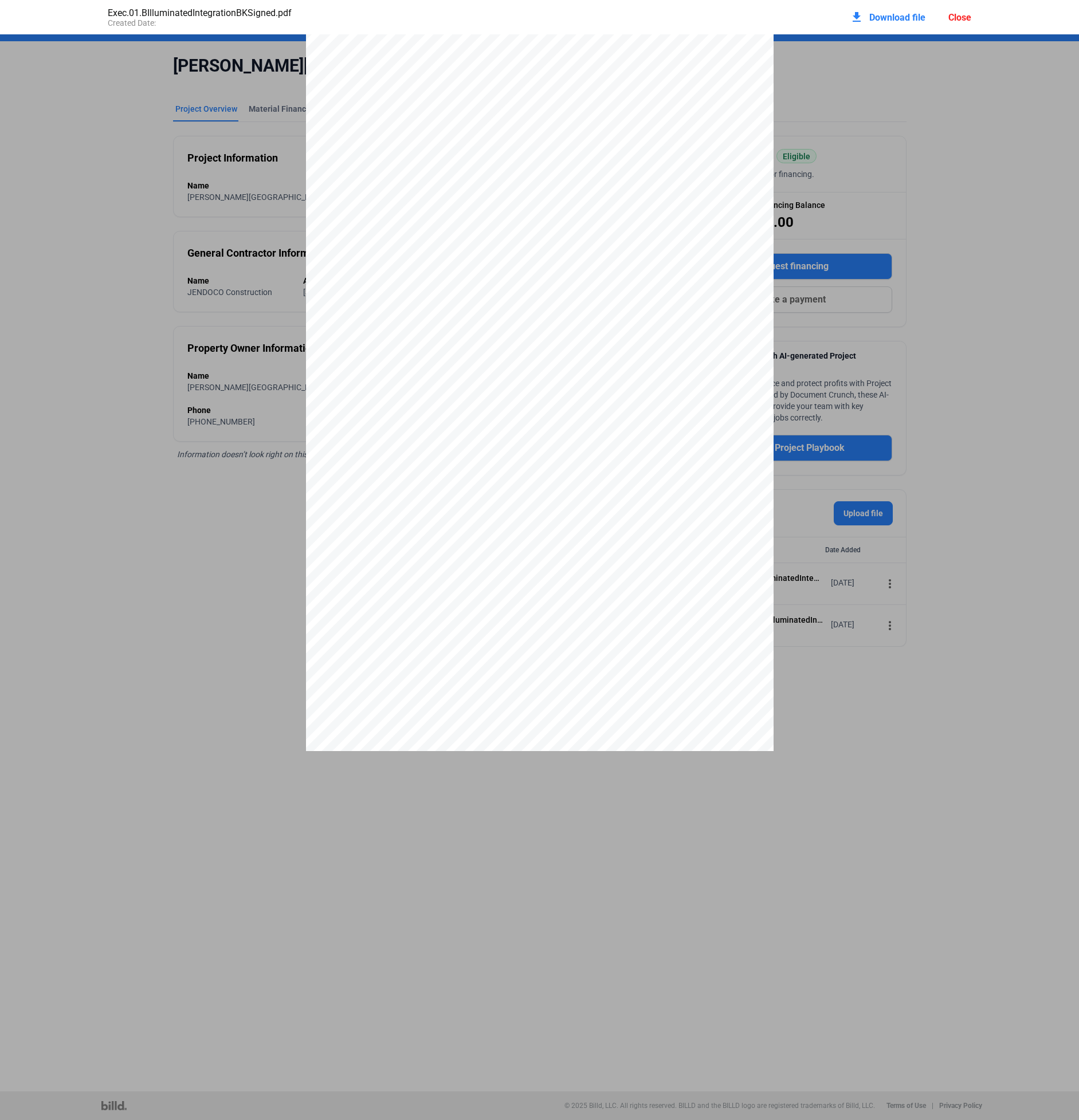
click at [959, 18] on div "Close" at bounding box center [960, 17] width 23 height 11
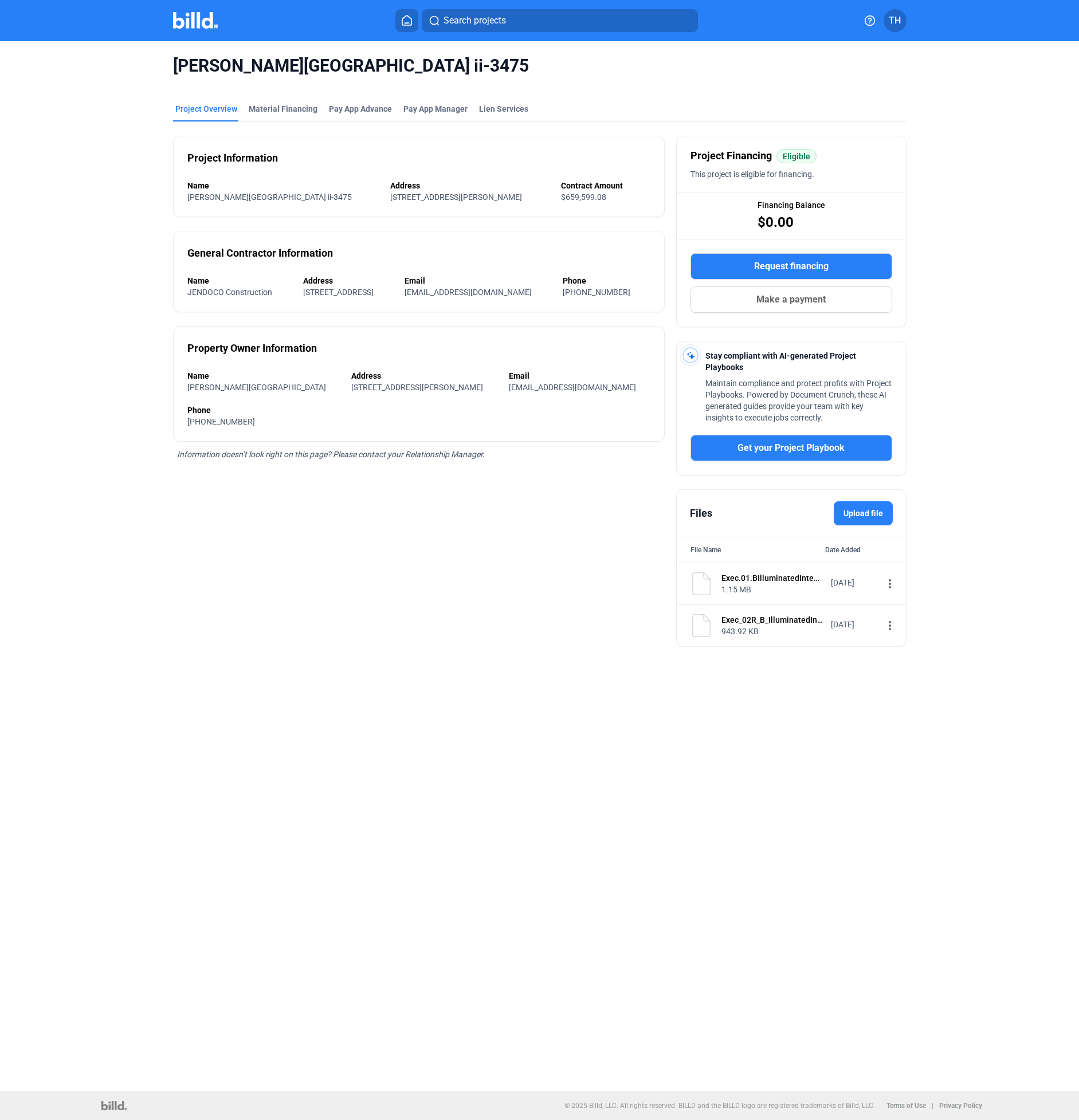
click at [883, 627] on mat-icon "more_vert" at bounding box center [890, 625] width 14 height 14
click at [896, 645] on span "View" at bounding box center [895, 646] width 17 height 9
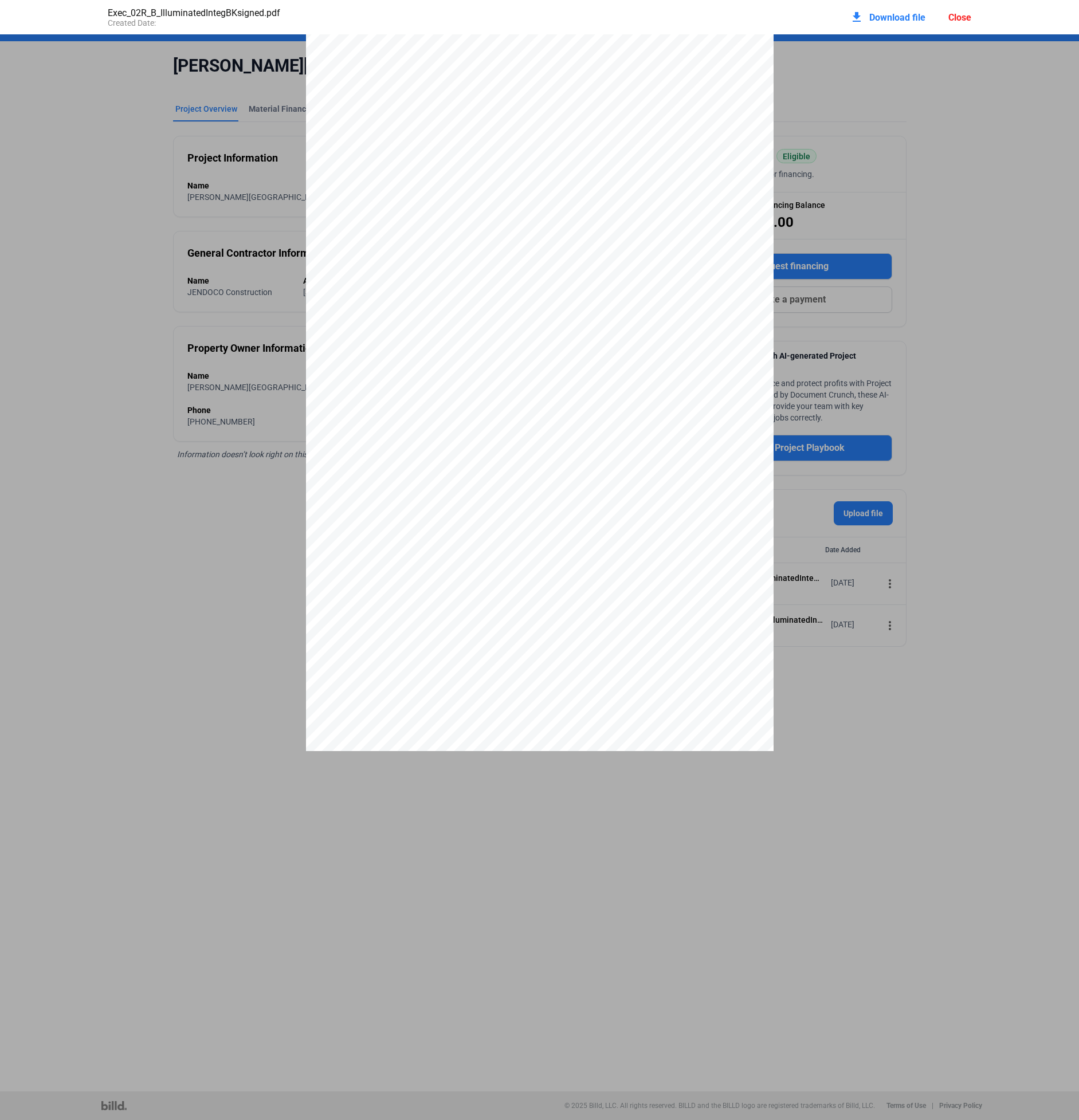
click at [964, 17] on div "Close" at bounding box center [960, 17] width 23 height 11
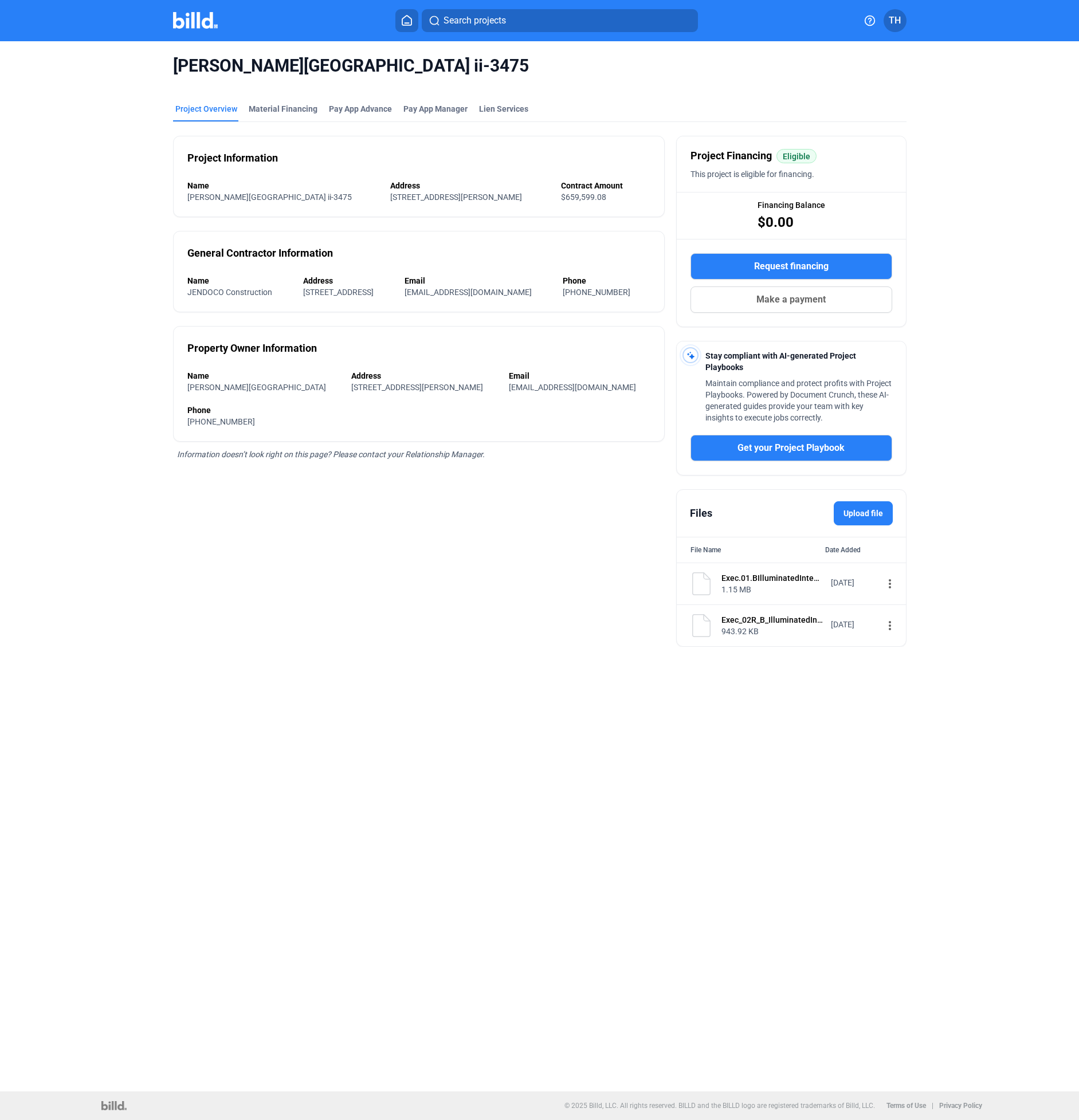
click at [413, 22] on home-icon at bounding box center [407, 20] width 14 height 11
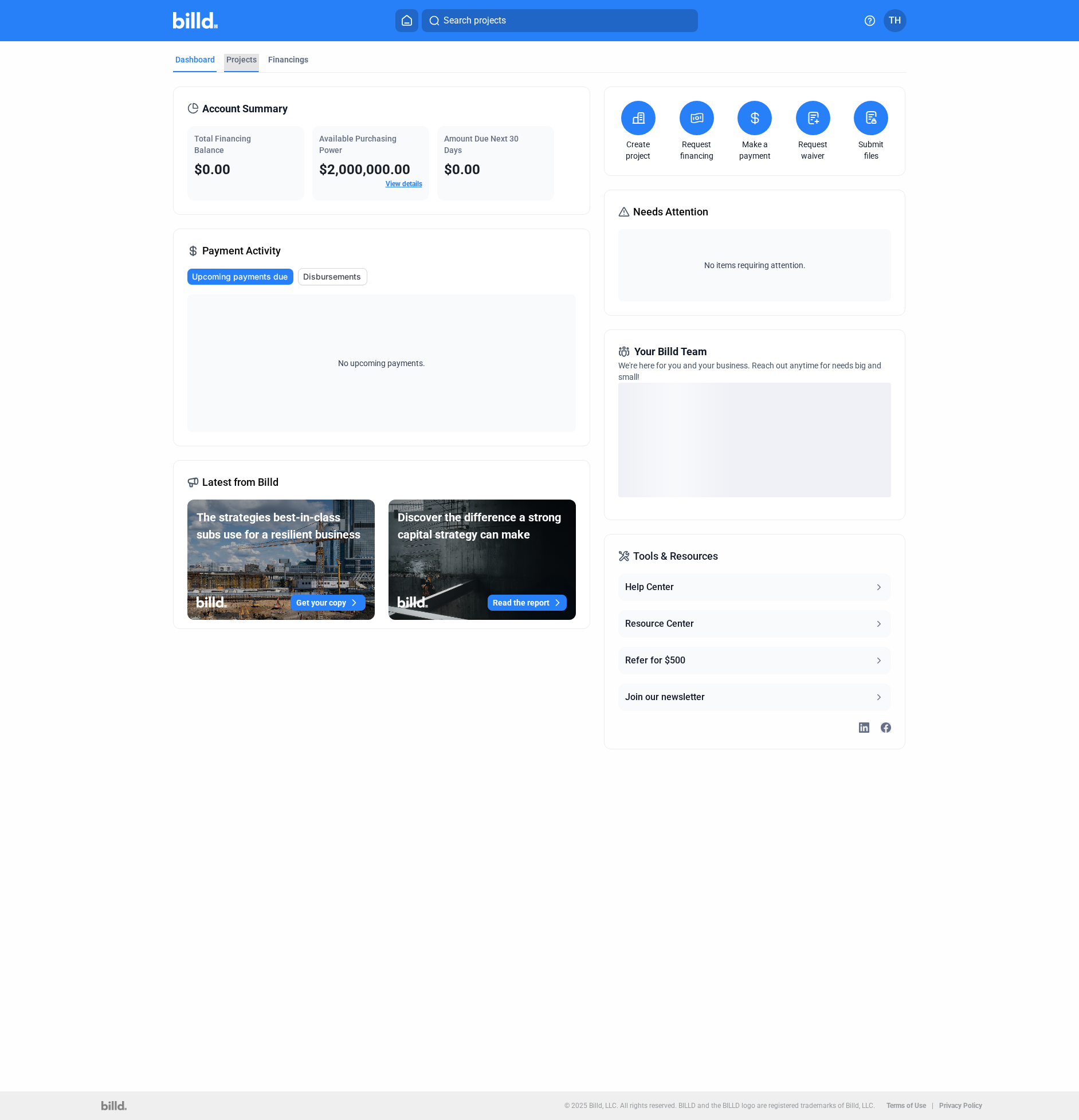
click at [237, 58] on div "Projects" at bounding box center [241, 60] width 30 height 11
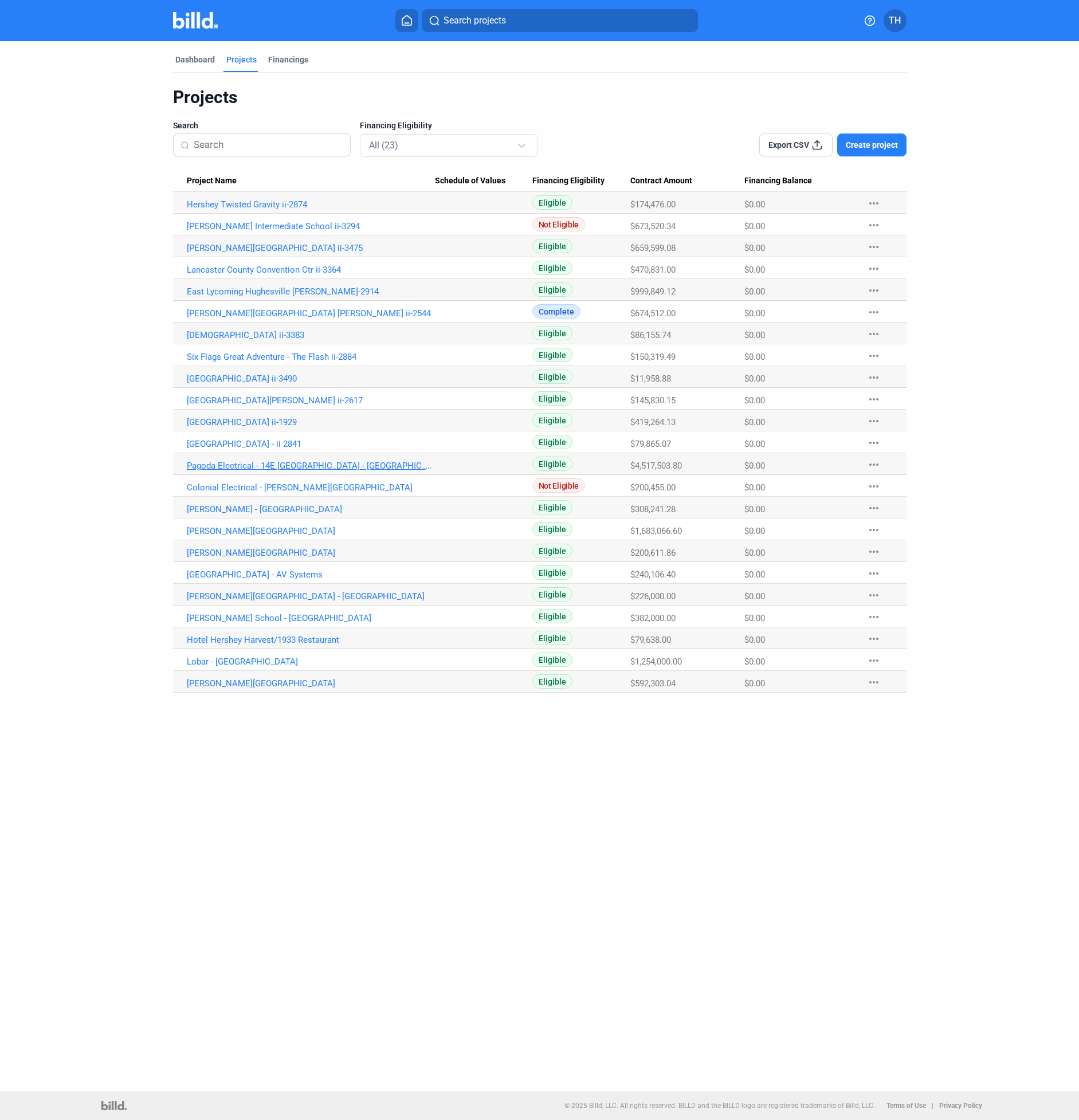
click at [260, 465] on link "Pagoda Electrical - 14E [GEOGRAPHIC_DATA] - [GEOGRAPHIC_DATA]" at bounding box center [311, 466] width 248 height 10
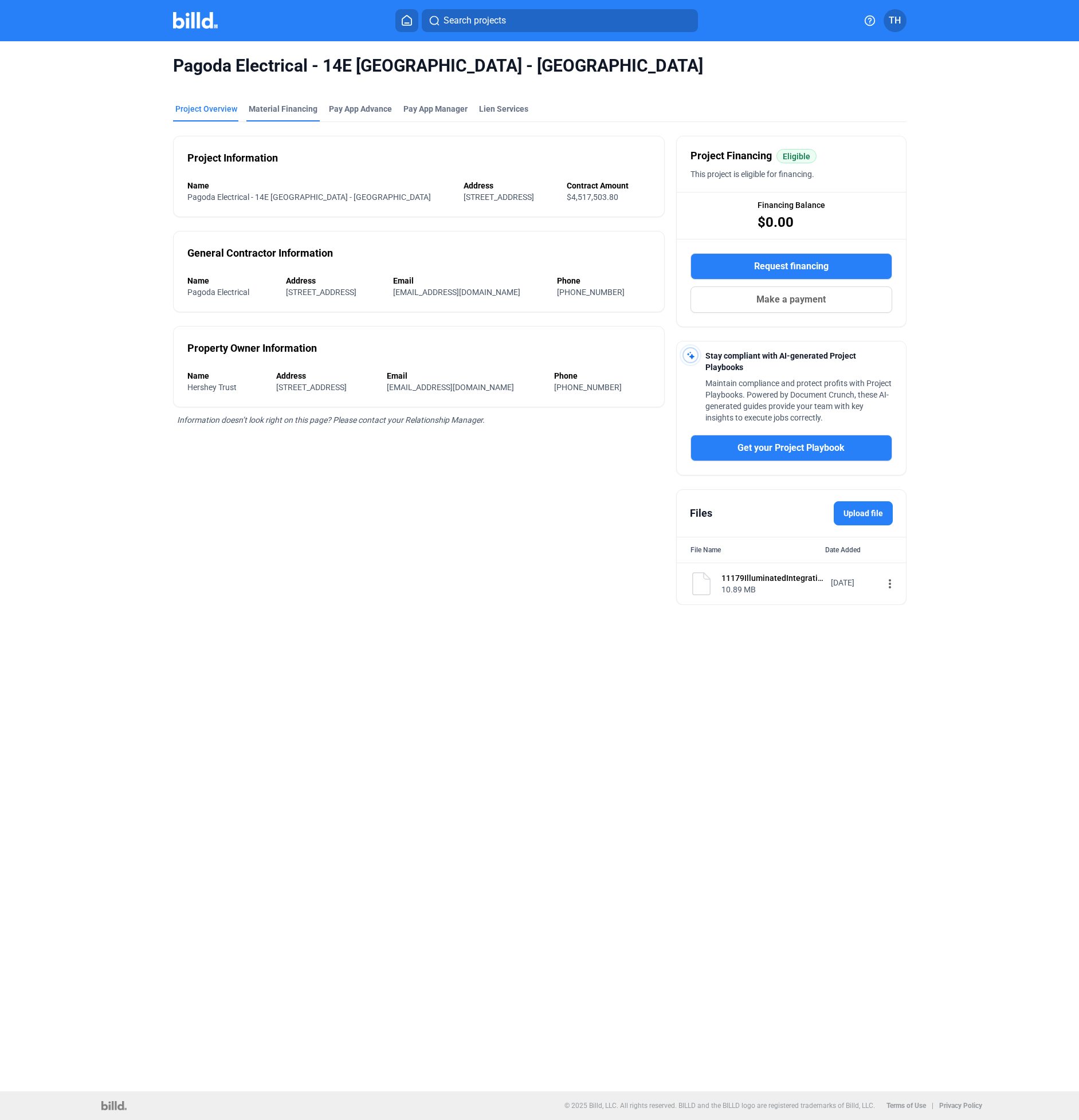
click at [267, 109] on div "Material Financing" at bounding box center [283, 109] width 69 height 11
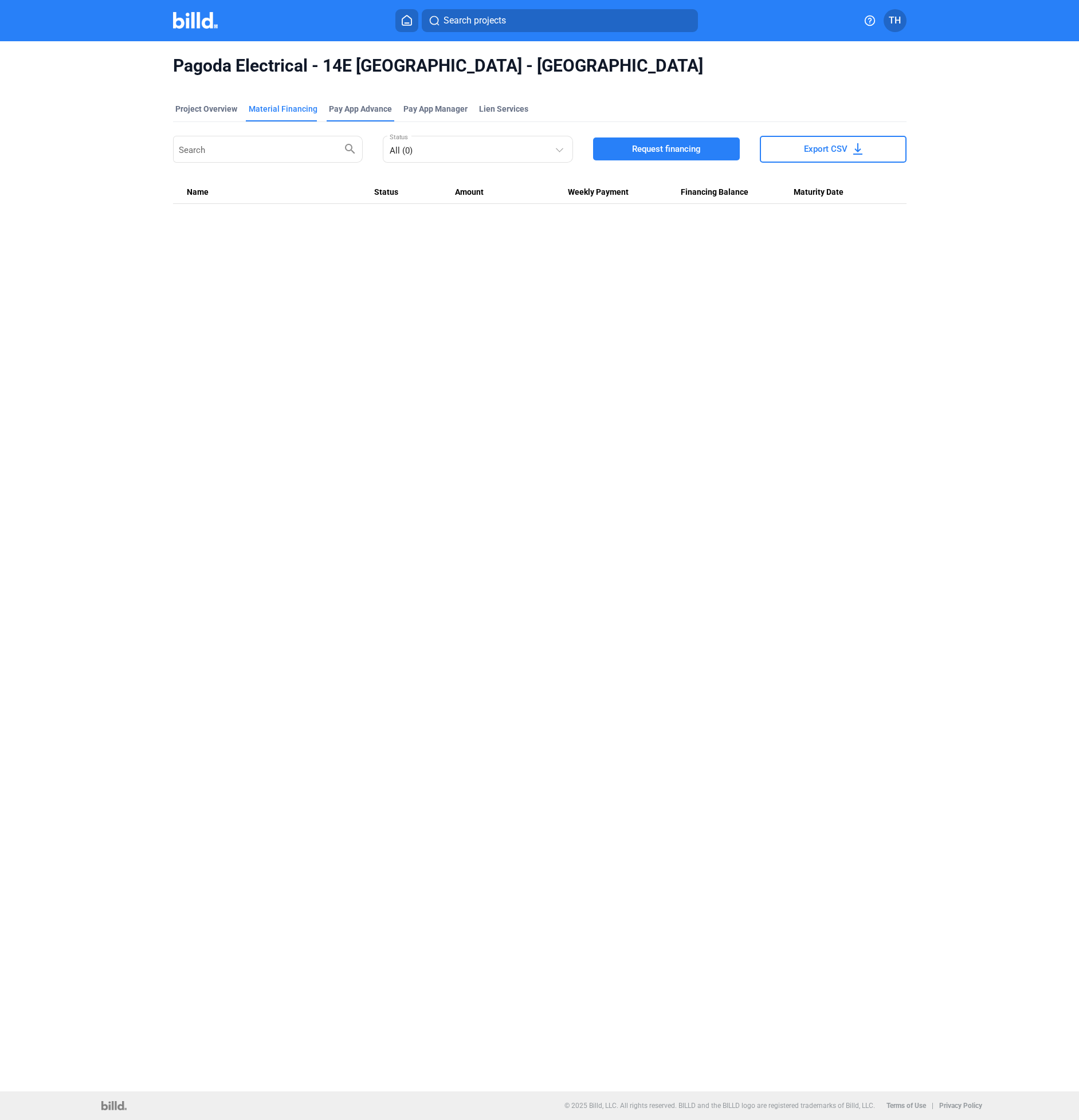
click at [359, 112] on div "Pay App Advance" at bounding box center [361, 109] width 63 height 11
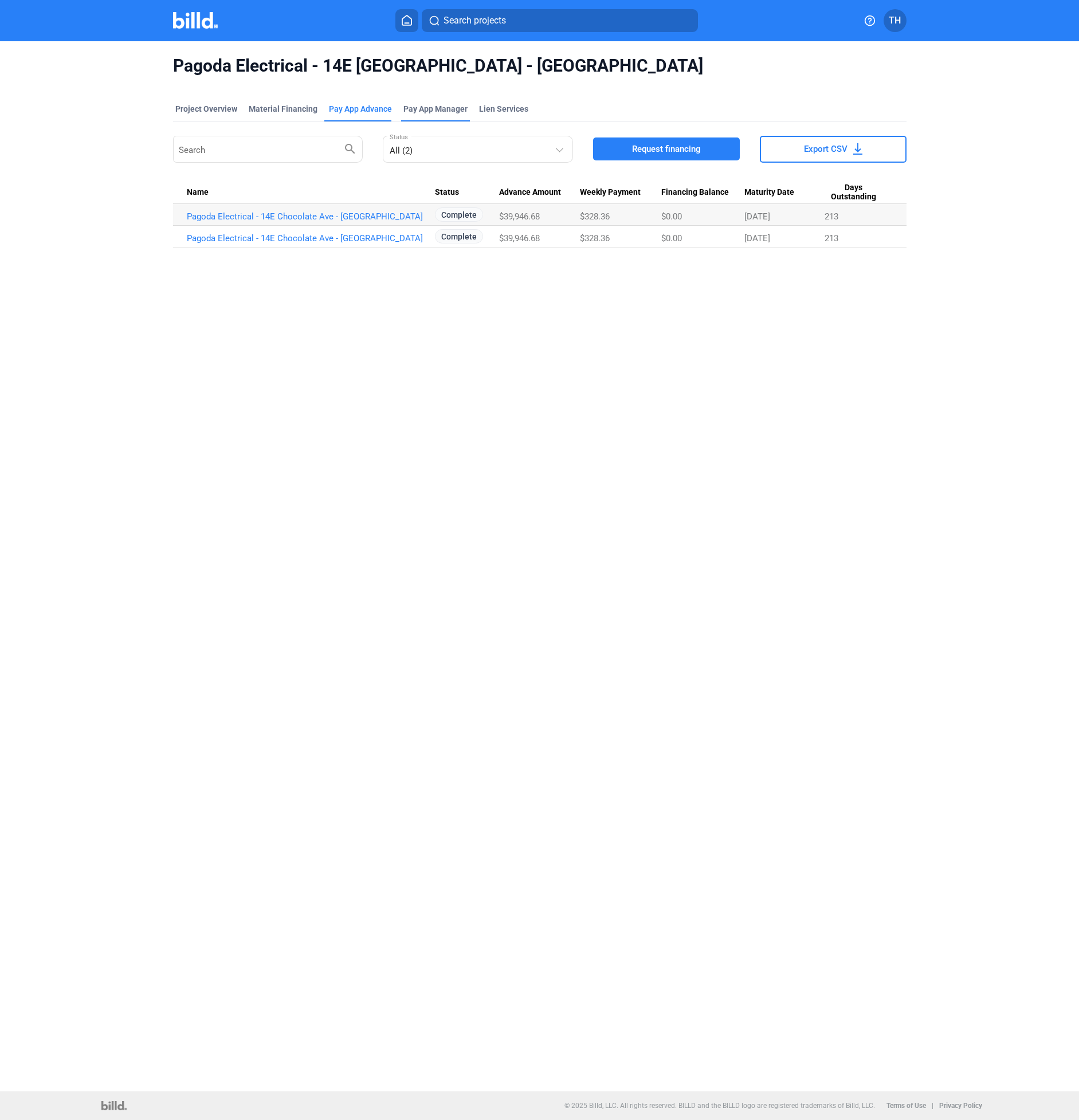
click at [443, 107] on span "Pay App Manager" at bounding box center [436, 109] width 64 height 11
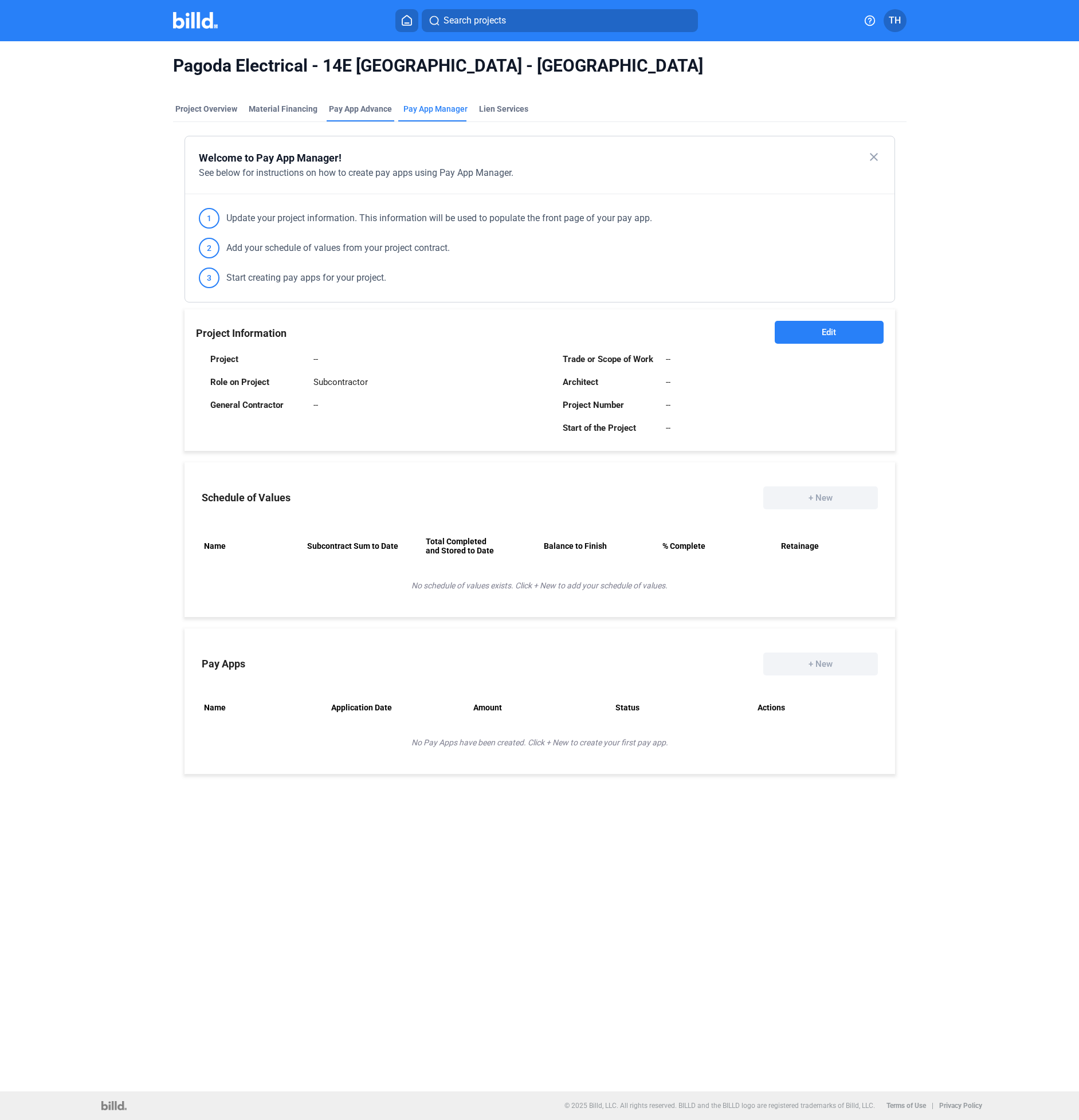
click at [343, 109] on div "Pay App Advance" at bounding box center [361, 109] width 63 height 11
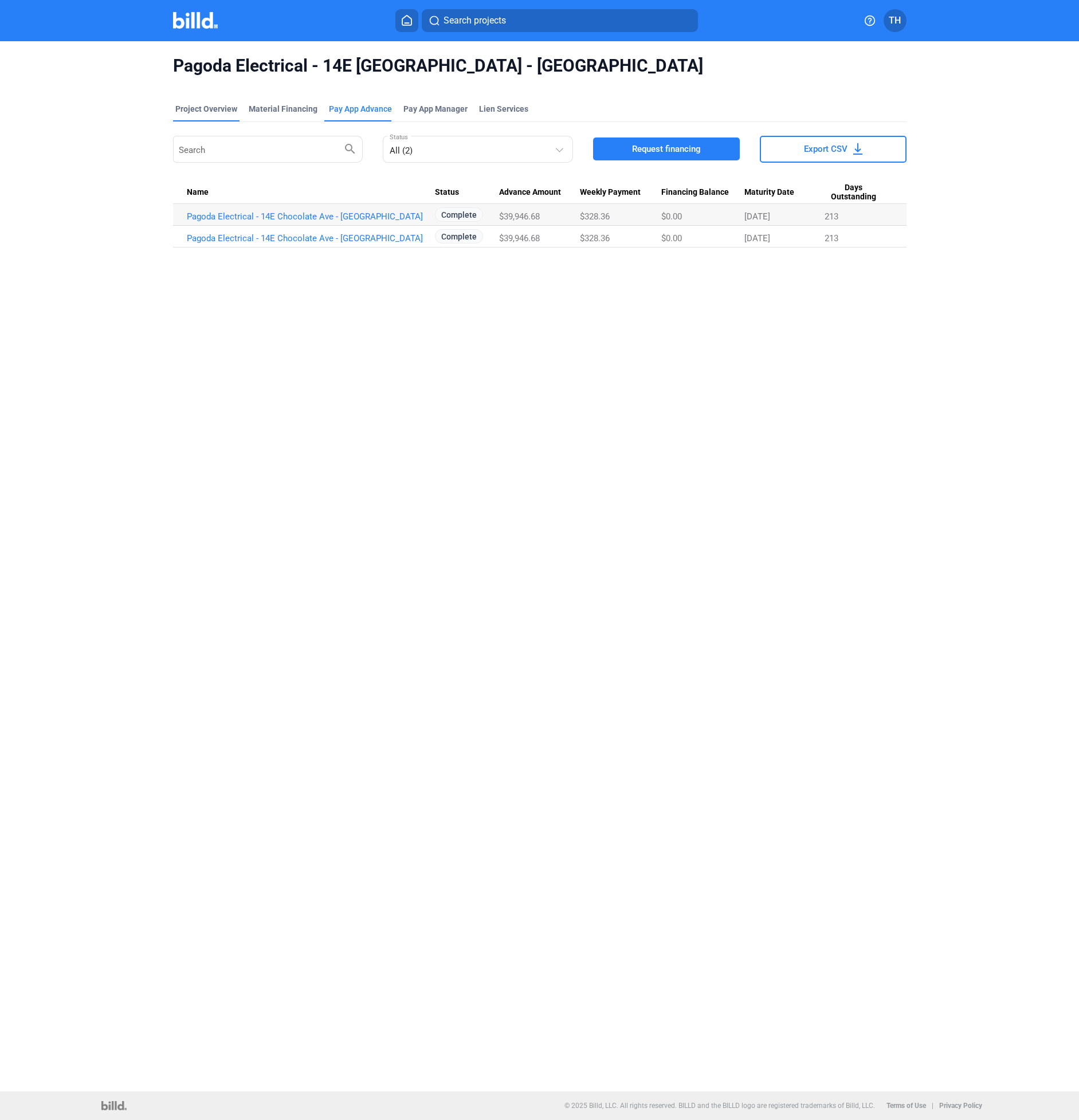
click at [211, 105] on div "Project Overview" at bounding box center [206, 109] width 62 height 11
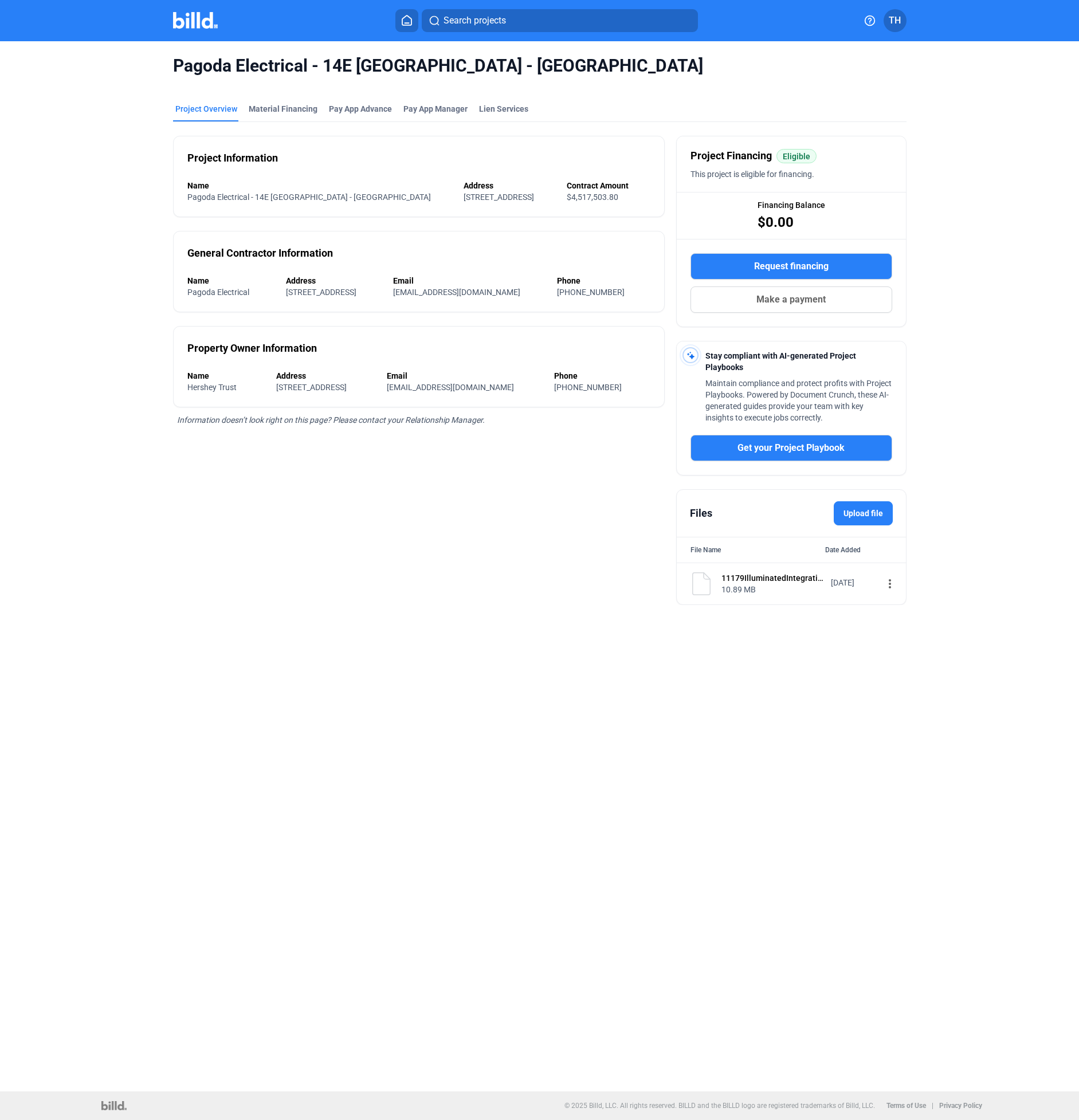
click at [806, 264] on span "Request financing" at bounding box center [791, 267] width 75 height 14
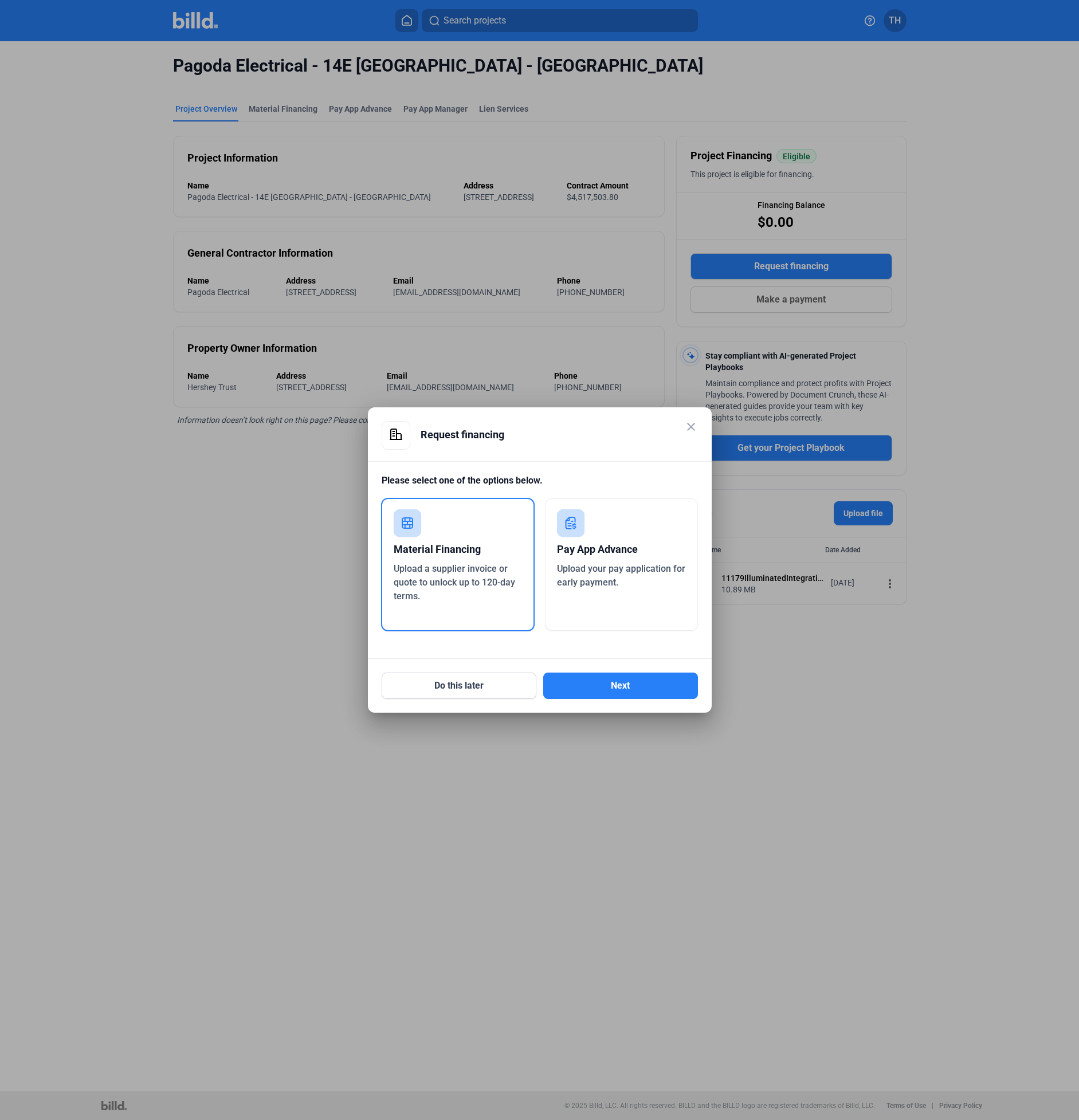
click at [690, 424] on mat-icon "close" at bounding box center [691, 427] width 14 height 14
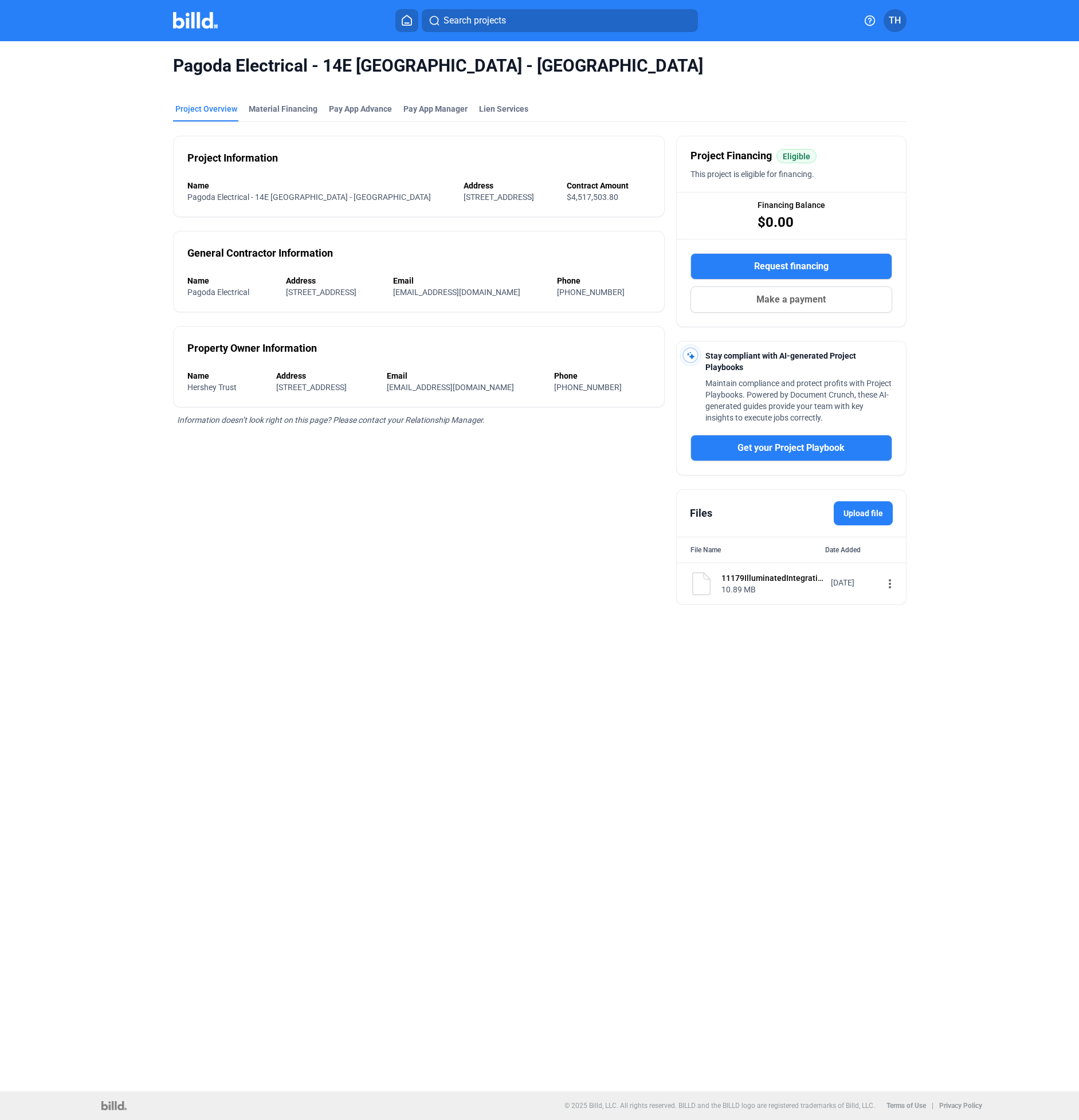
click at [404, 22] on icon at bounding box center [407, 20] width 11 height 11
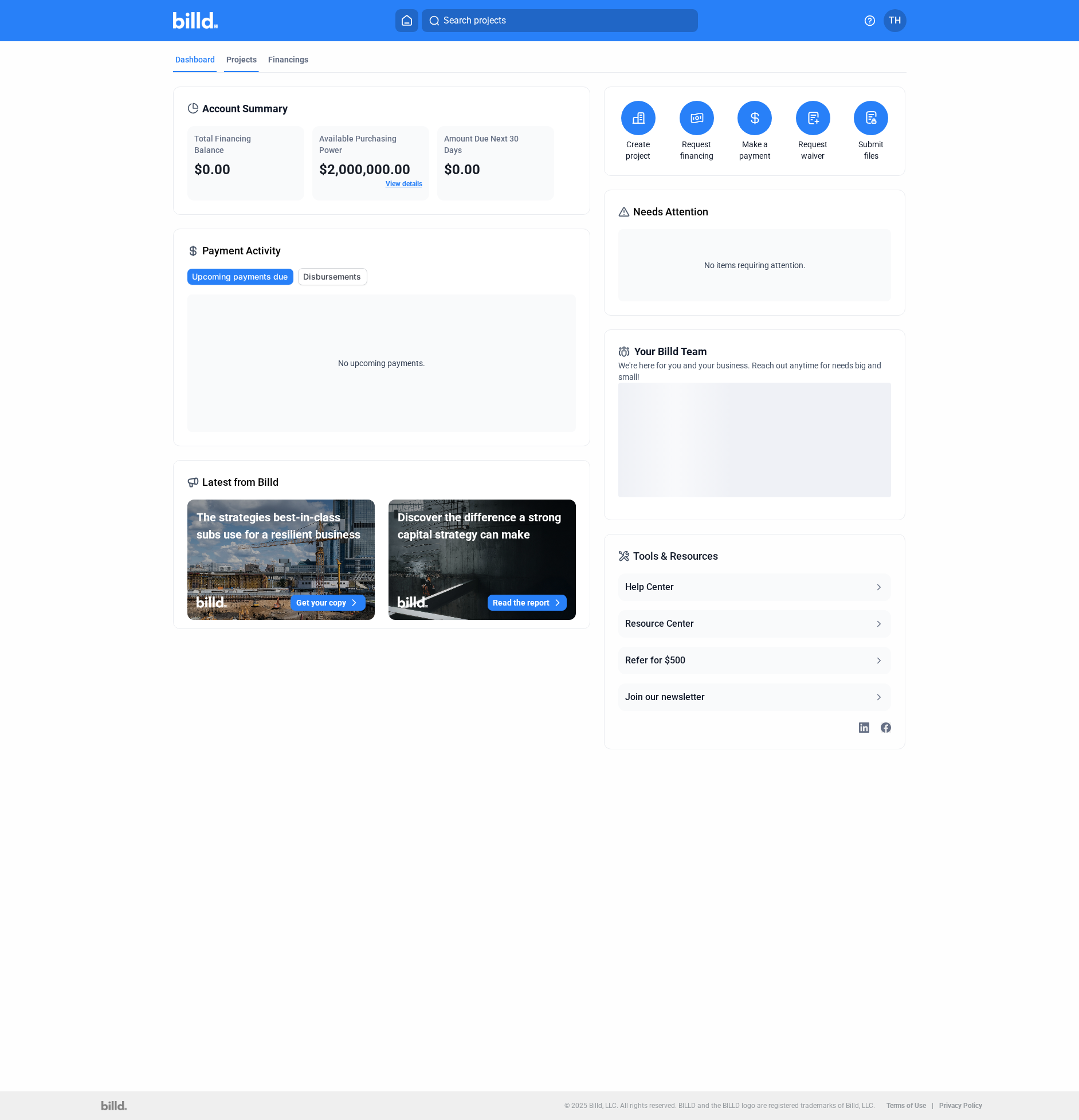
click at [245, 60] on div "Projects" at bounding box center [241, 60] width 30 height 11
